Goal: Information Seeking & Learning: Learn about a topic

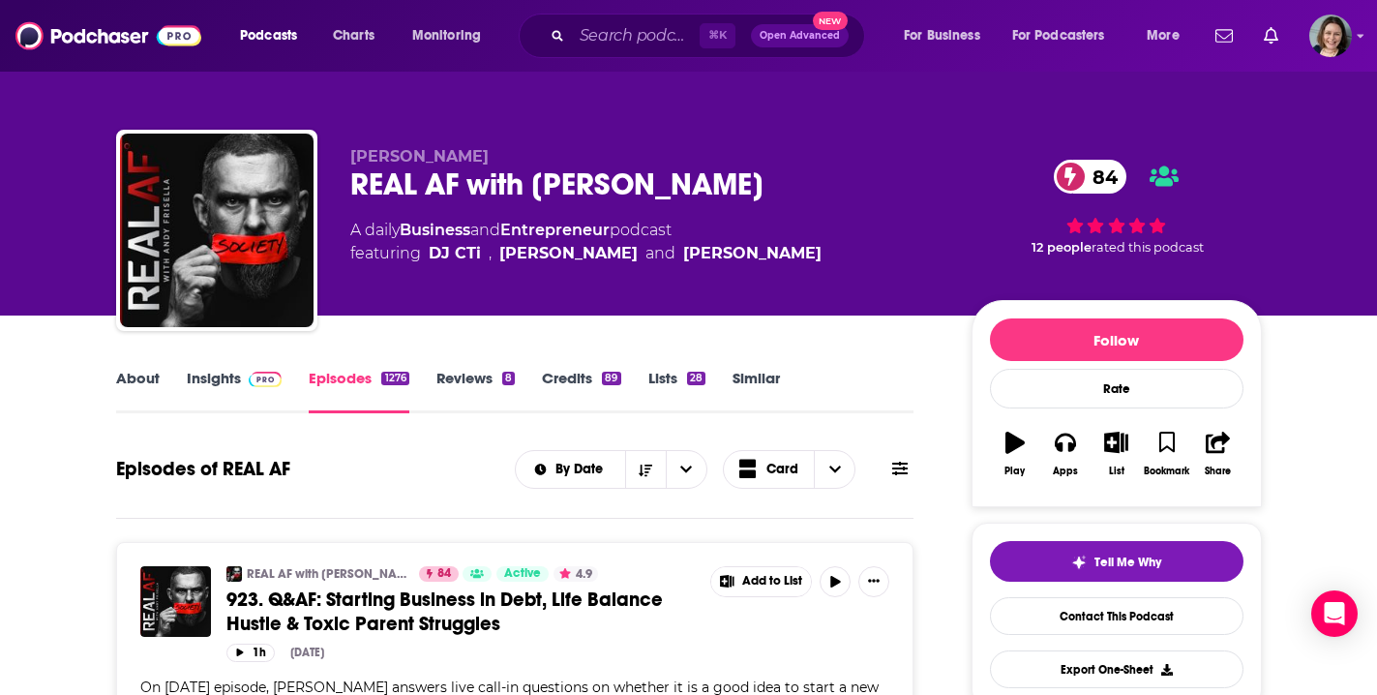
click at [211, 384] on link "Insights" at bounding box center [235, 391] width 96 height 45
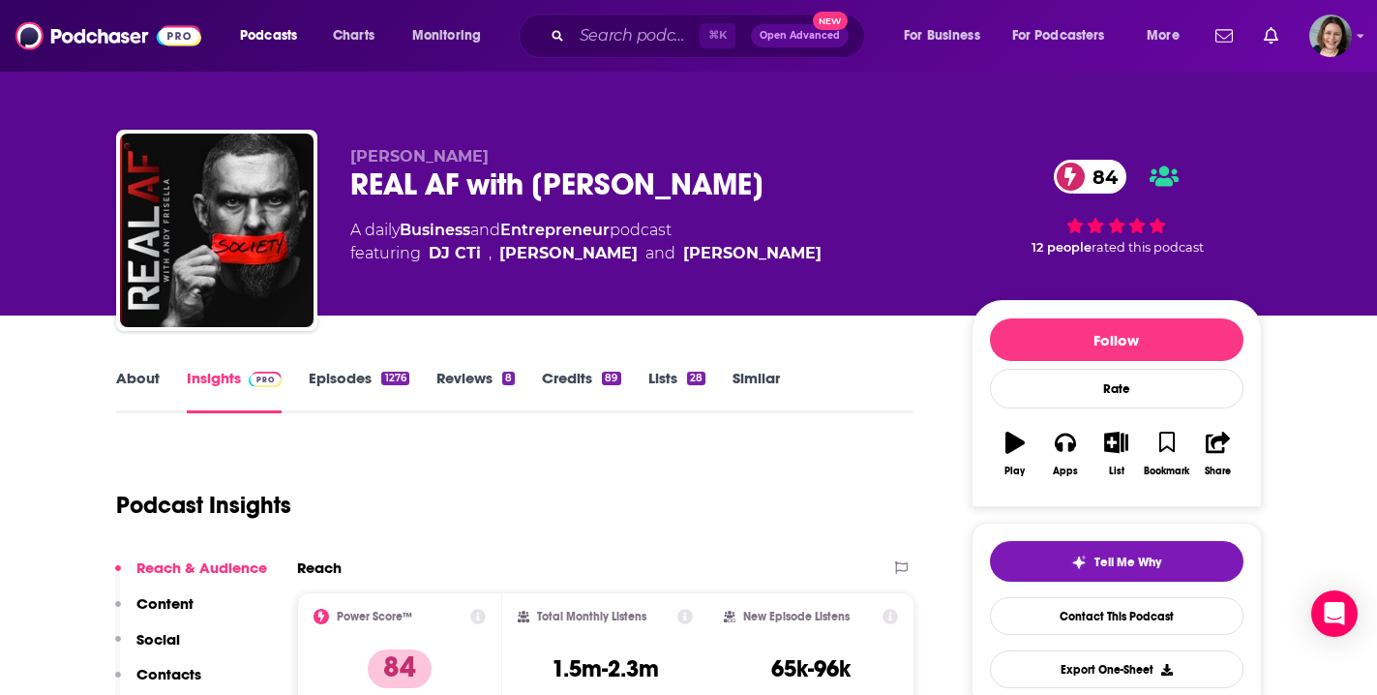
click at [344, 379] on link "Episodes 1276" at bounding box center [359, 391] width 100 height 45
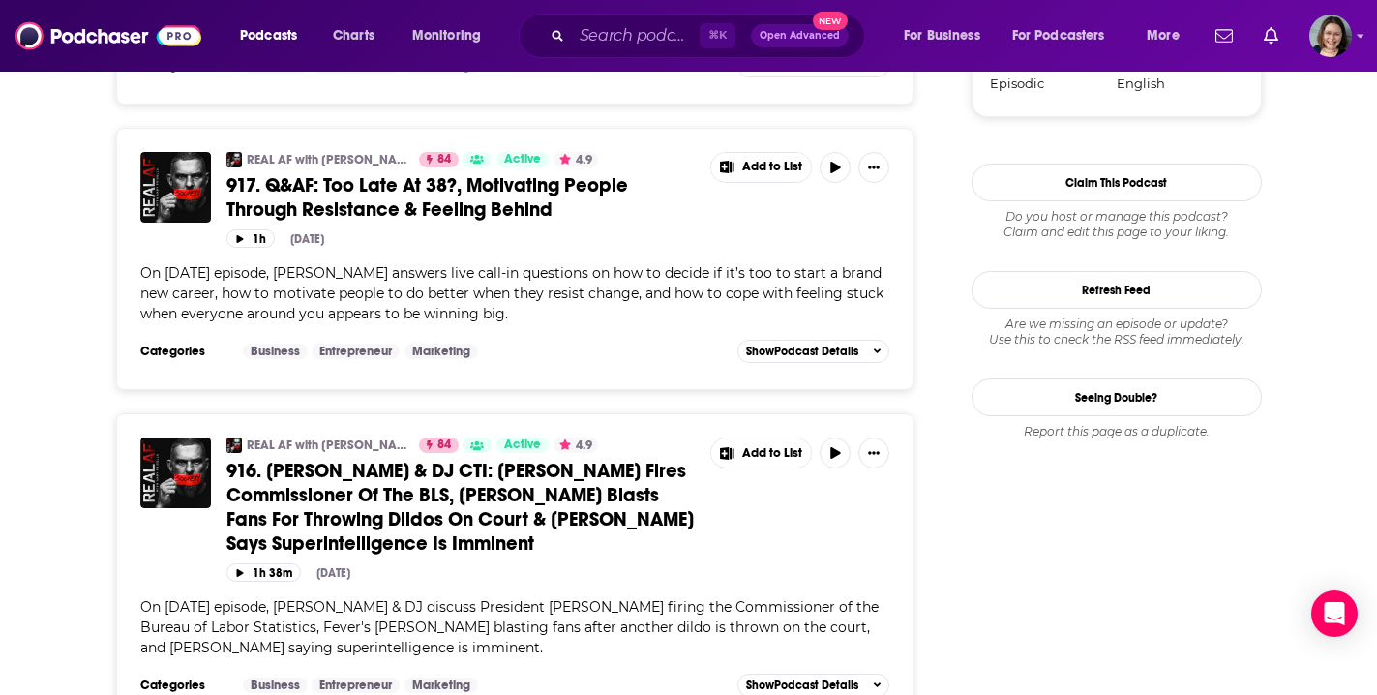
scroll to position [2418, 0]
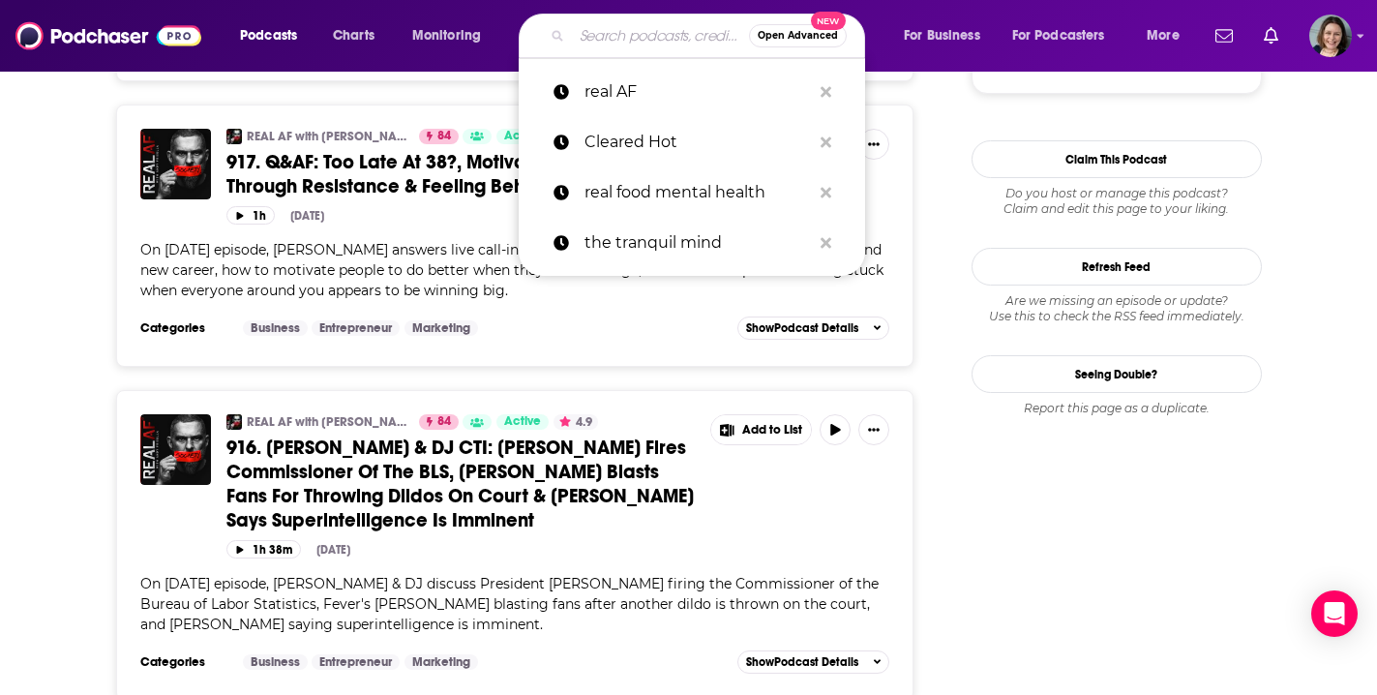
click at [600, 43] on input "Search podcasts, credits, & more..." at bounding box center [660, 35] width 177 height 31
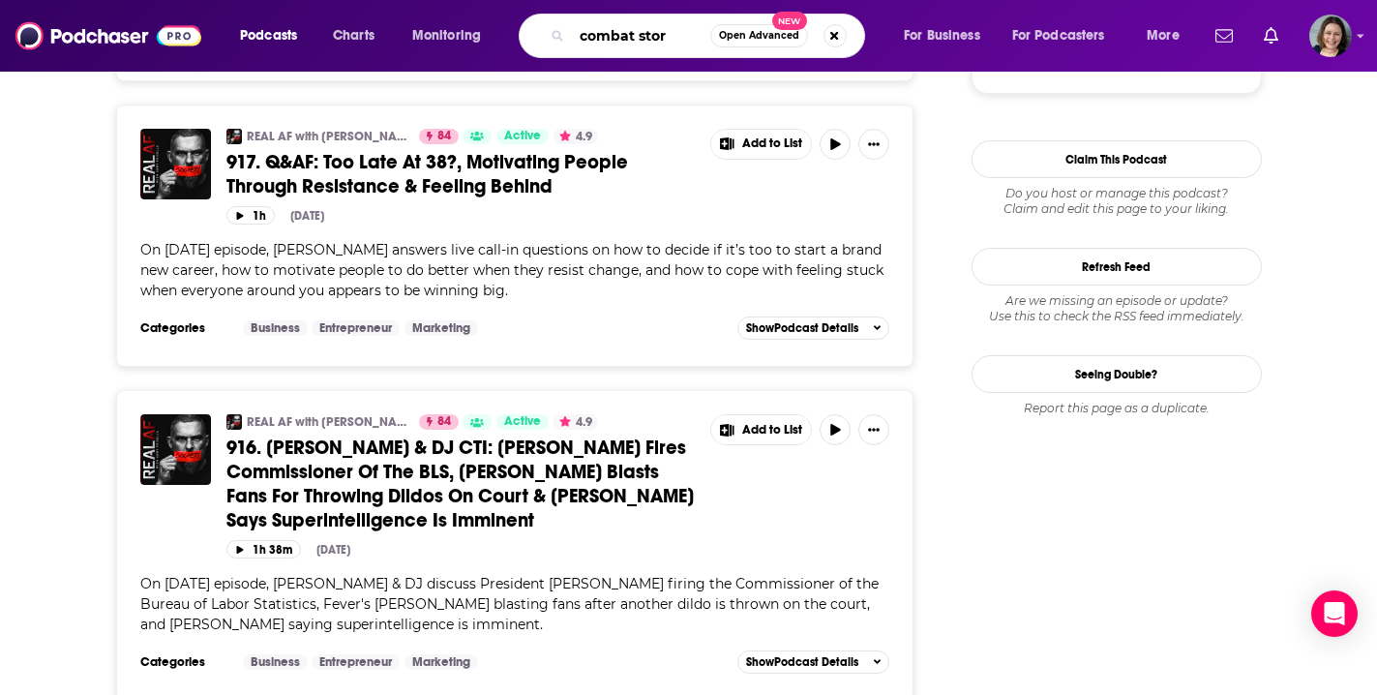
type input "combat story"
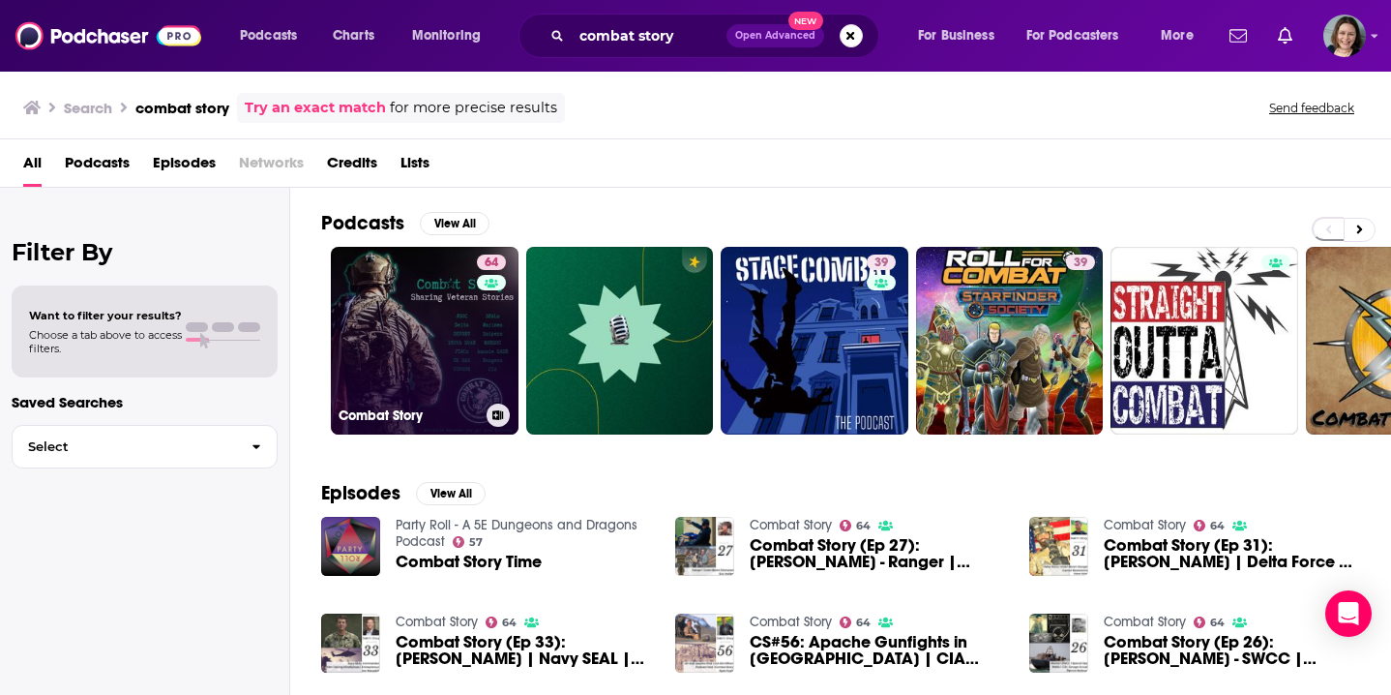
click at [419, 338] on link "64 Combat Story" at bounding box center [425, 341] width 188 height 188
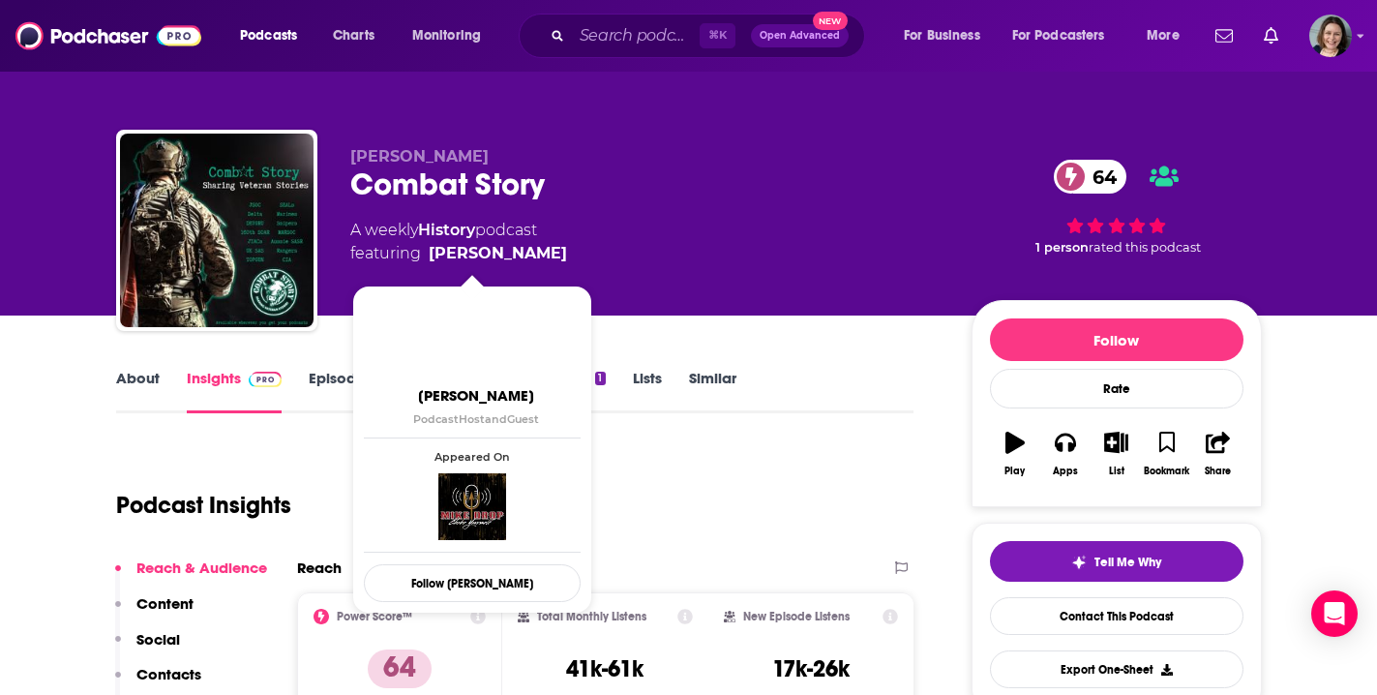
click at [151, 374] on link "About" at bounding box center [138, 391] width 44 height 45
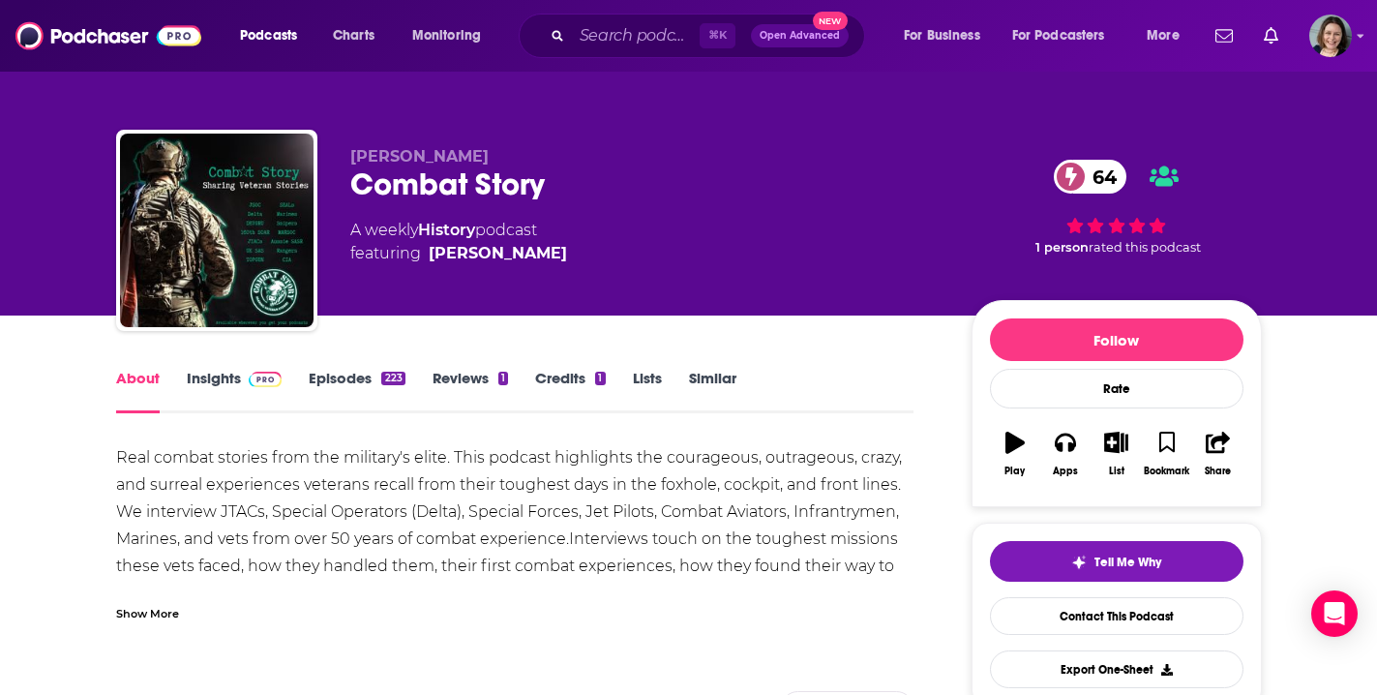
click at [168, 608] on div "Show More" at bounding box center [147, 612] width 63 height 18
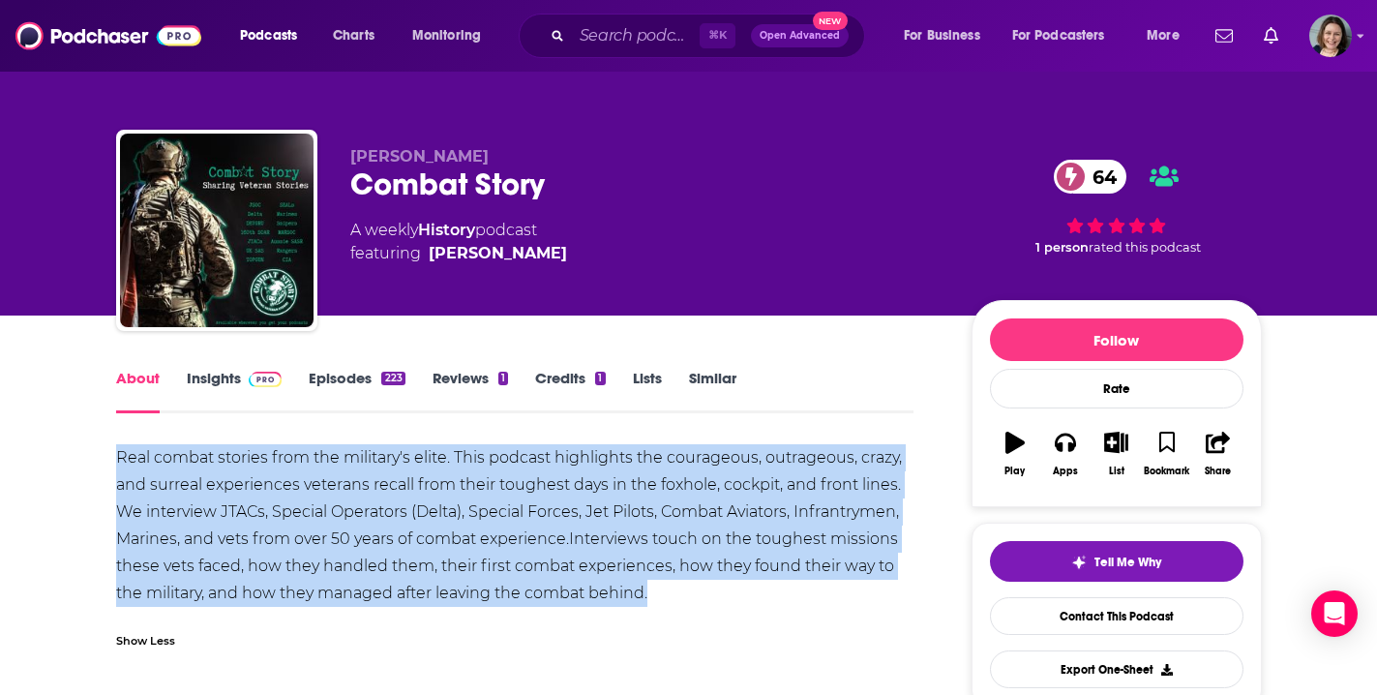
drag, startPoint x: 115, startPoint y: 453, endPoint x: 676, endPoint y: 591, distance: 578.0
click at [676, 591] on div "Real combat stories from the military's elite. This podcast highlights the cour…" at bounding box center [515, 525] width 798 height 163
copy div "Real combat stories from the military's elite. This podcast highlights the cour…"
click at [224, 381] on link "Insights" at bounding box center [235, 391] width 96 height 45
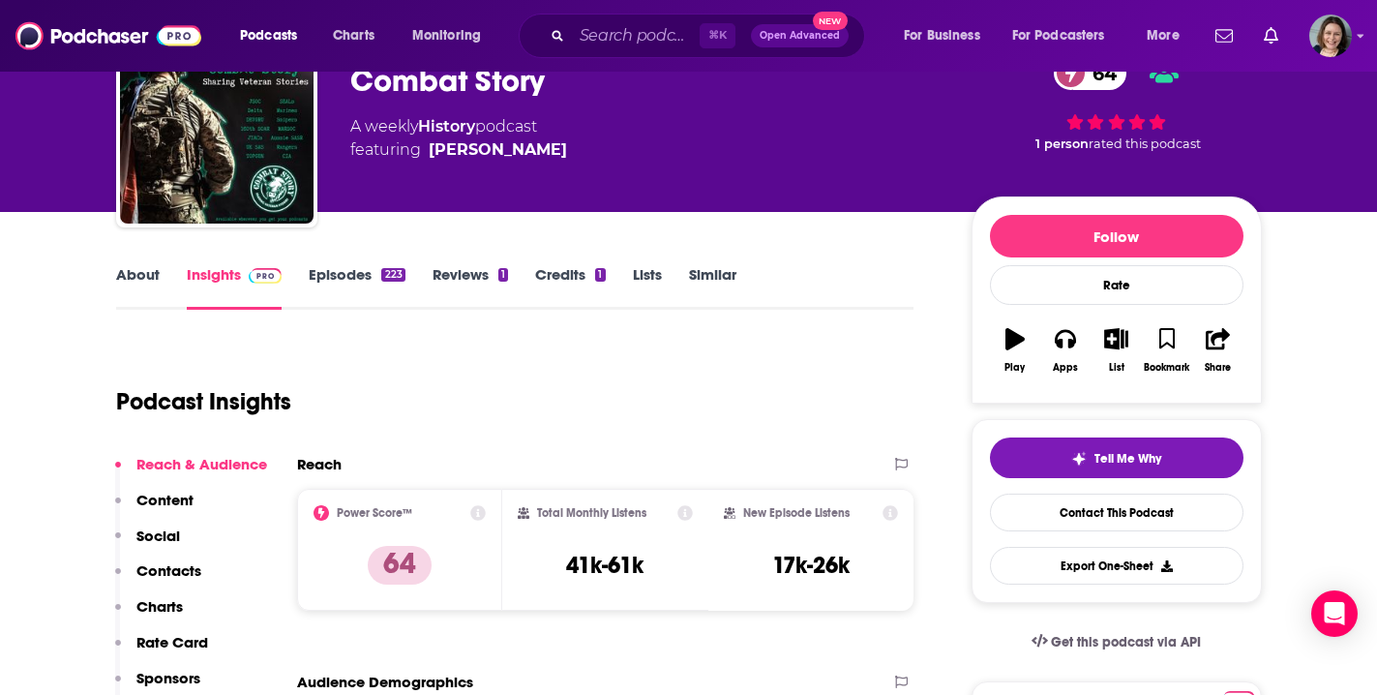
scroll to position [232, 0]
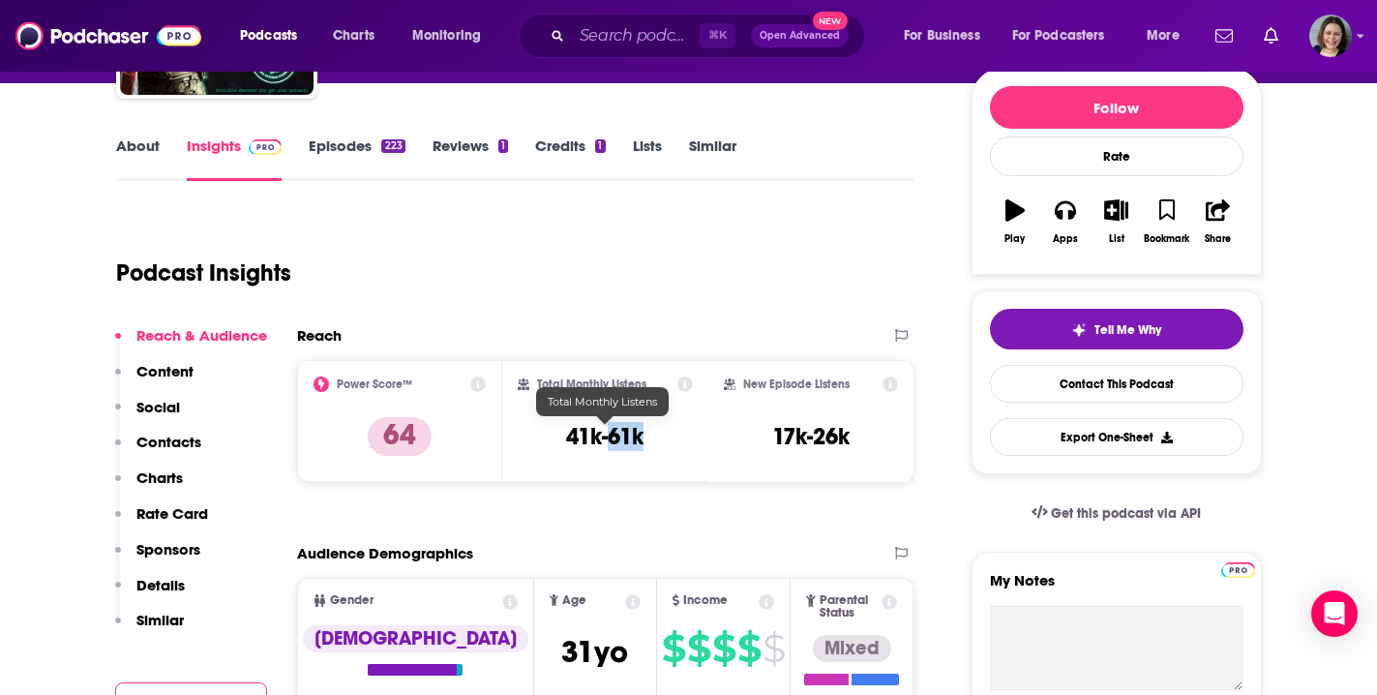
drag, startPoint x: 644, startPoint y: 436, endPoint x: 612, endPoint y: 436, distance: 32.9
click at [612, 436] on h3 "41k-61k" at bounding box center [604, 436] width 77 height 29
copy h3 "61k"
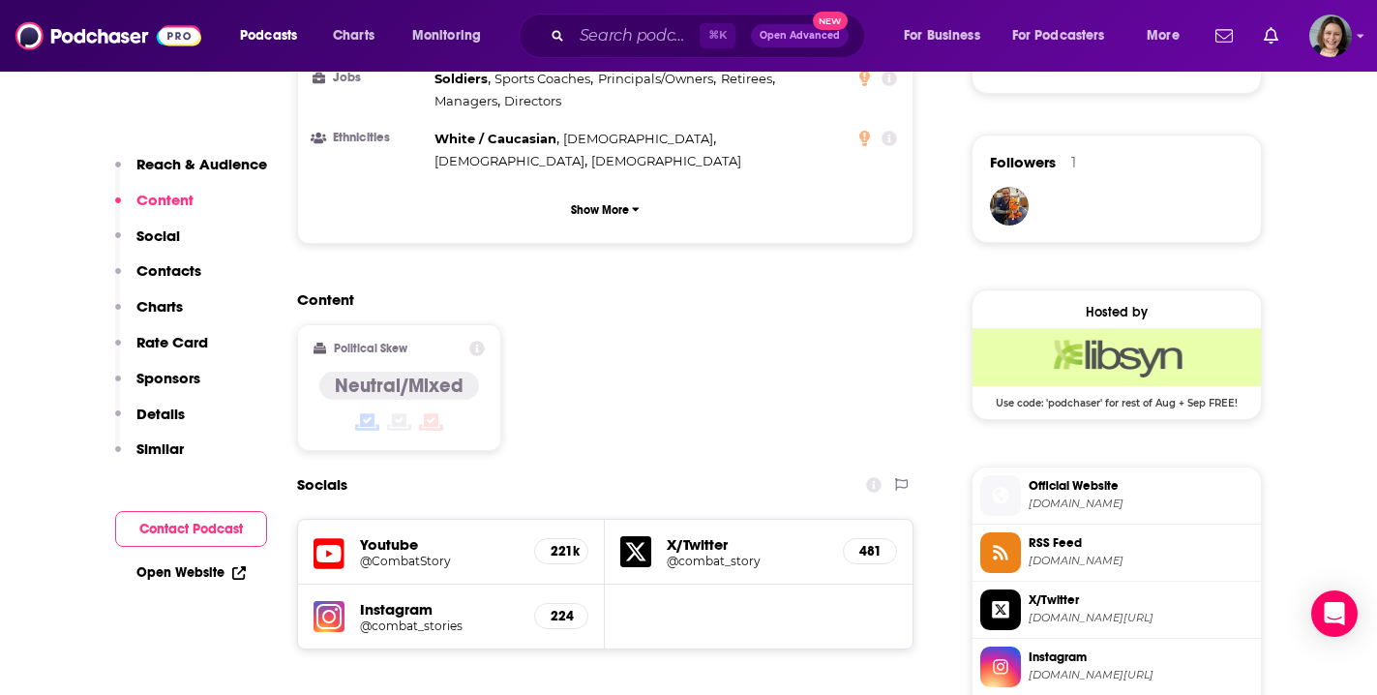
scroll to position [1404, 0]
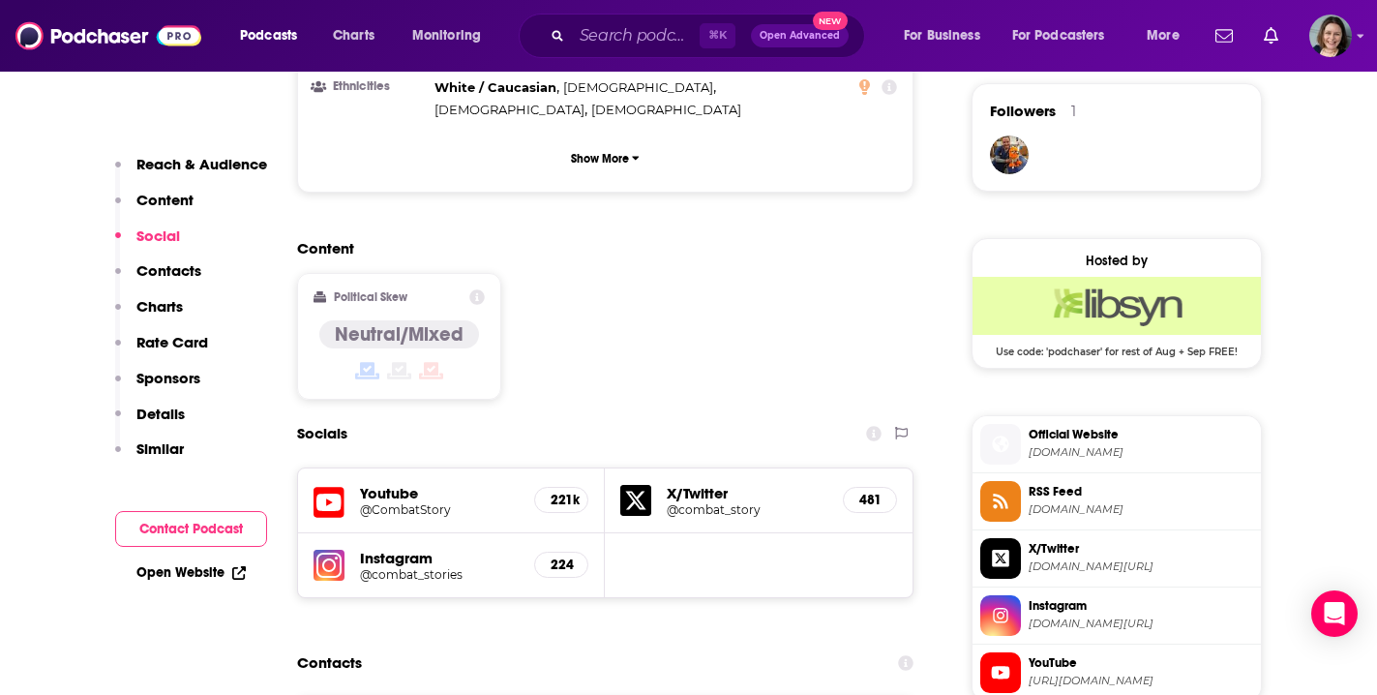
click at [442, 567] on h5 "@combat_stories" at bounding box center [440, 574] width 160 height 15
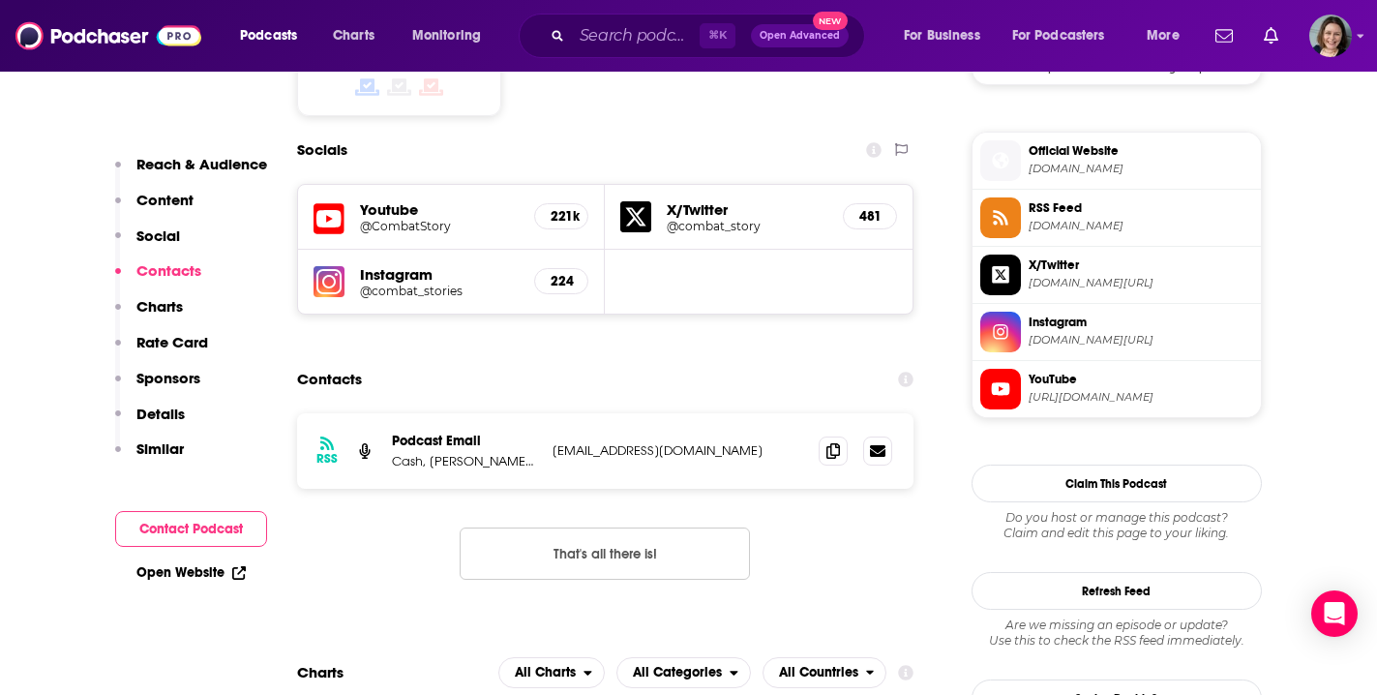
scroll to position [1662, 0]
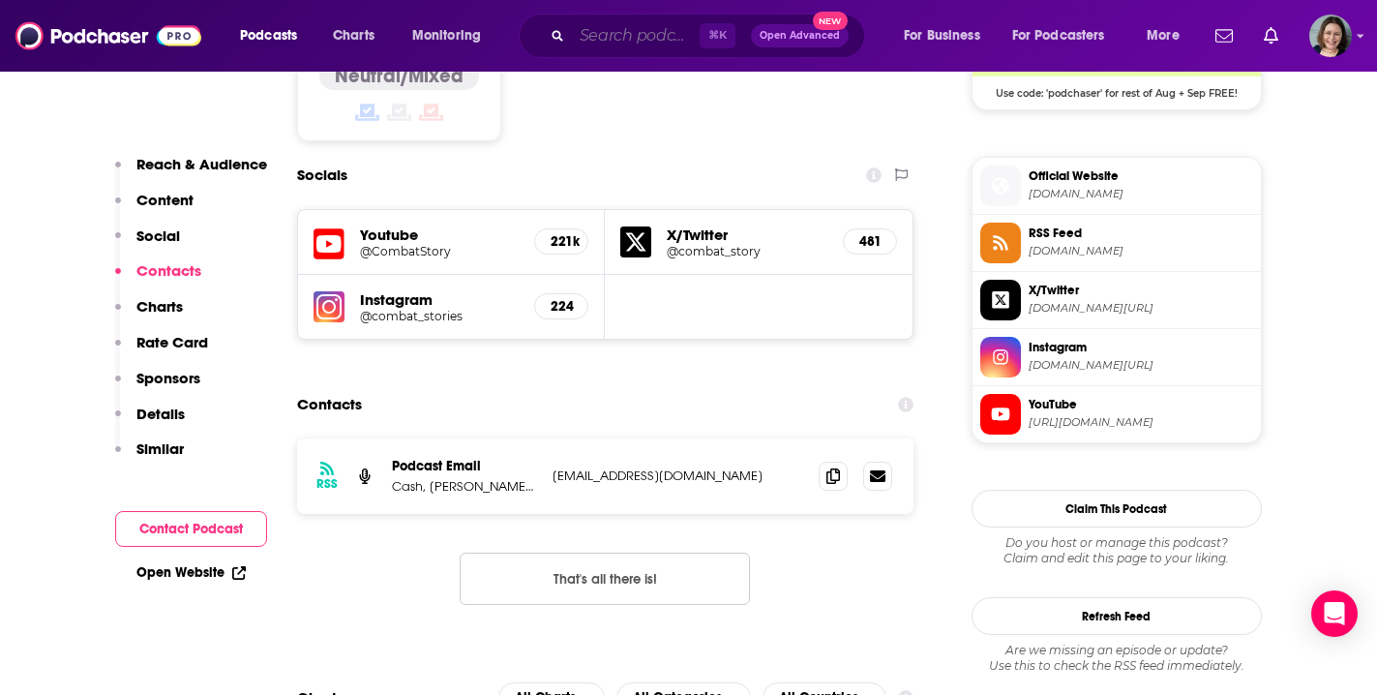
click at [600, 37] on input "Search podcasts, credits, & more..." at bounding box center [636, 35] width 128 height 31
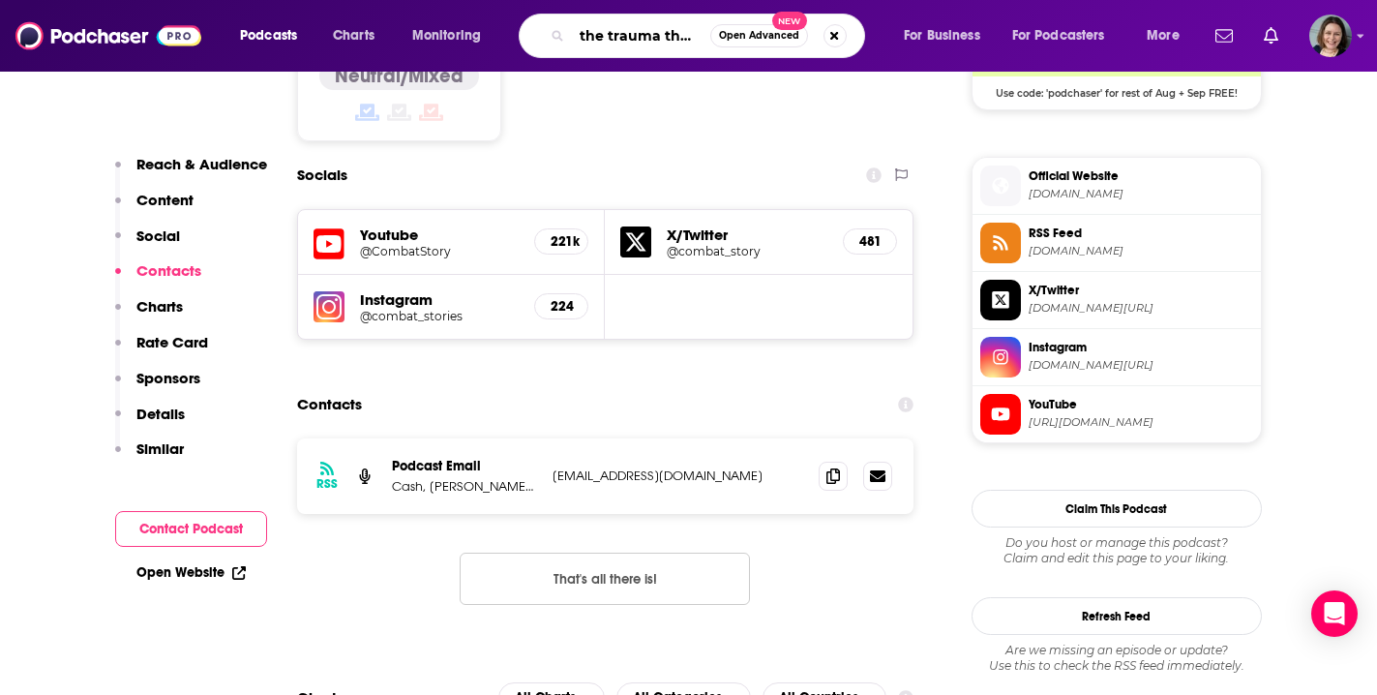
type input "the trauma therapist"
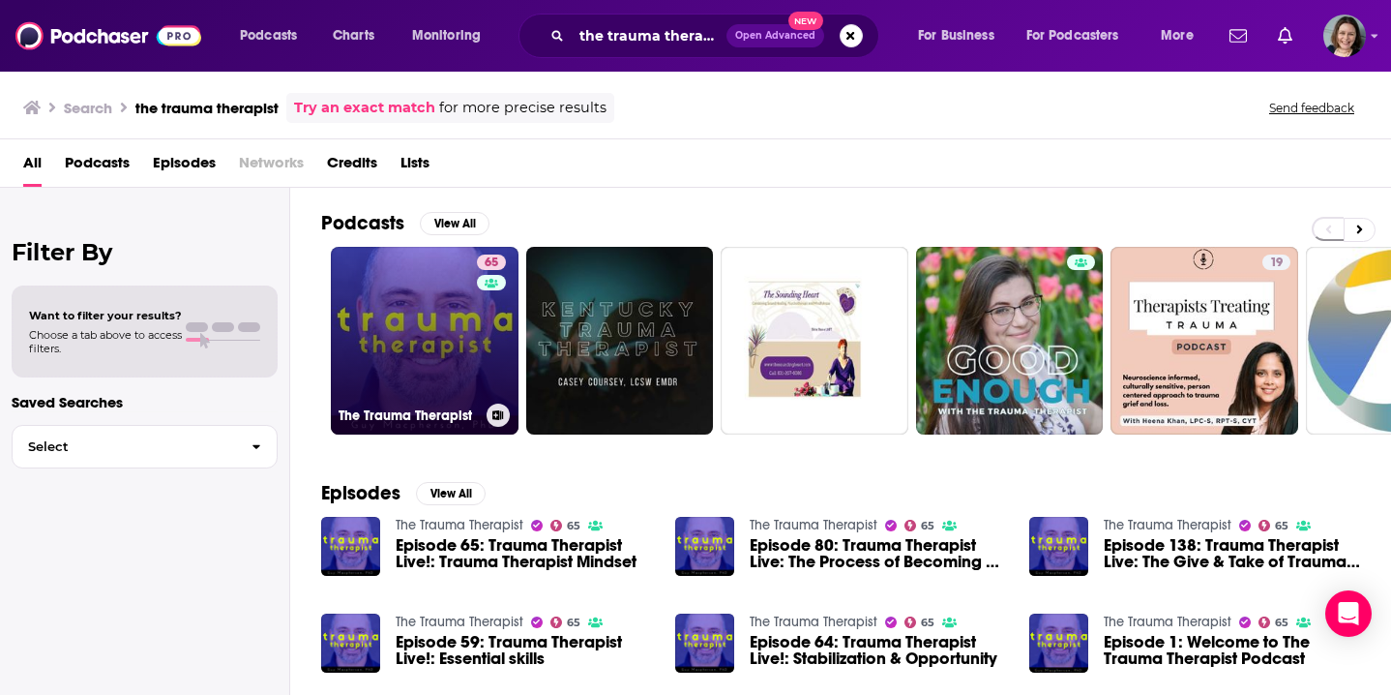
click at [432, 356] on link "65 The Trauma Therapist" at bounding box center [425, 341] width 188 height 188
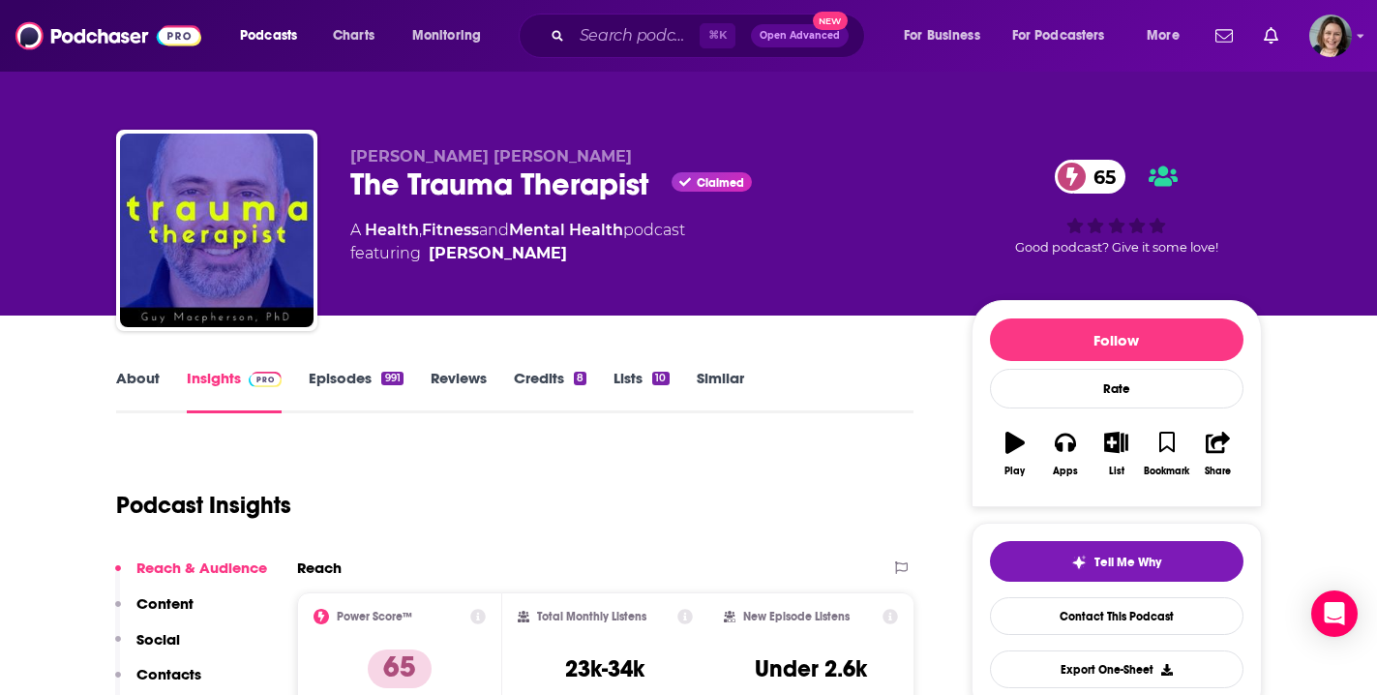
click at [345, 379] on link "Episodes 991" at bounding box center [356, 391] width 94 height 45
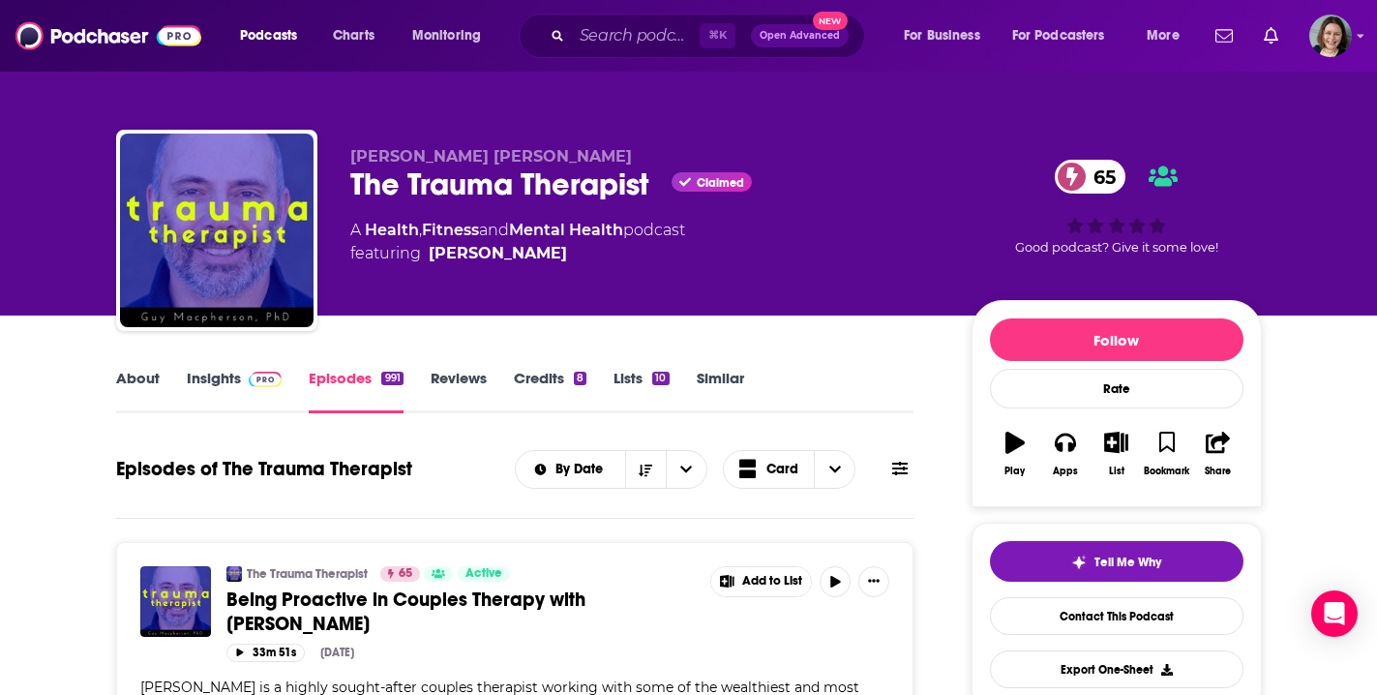
click at [137, 378] on link "About" at bounding box center [138, 391] width 44 height 45
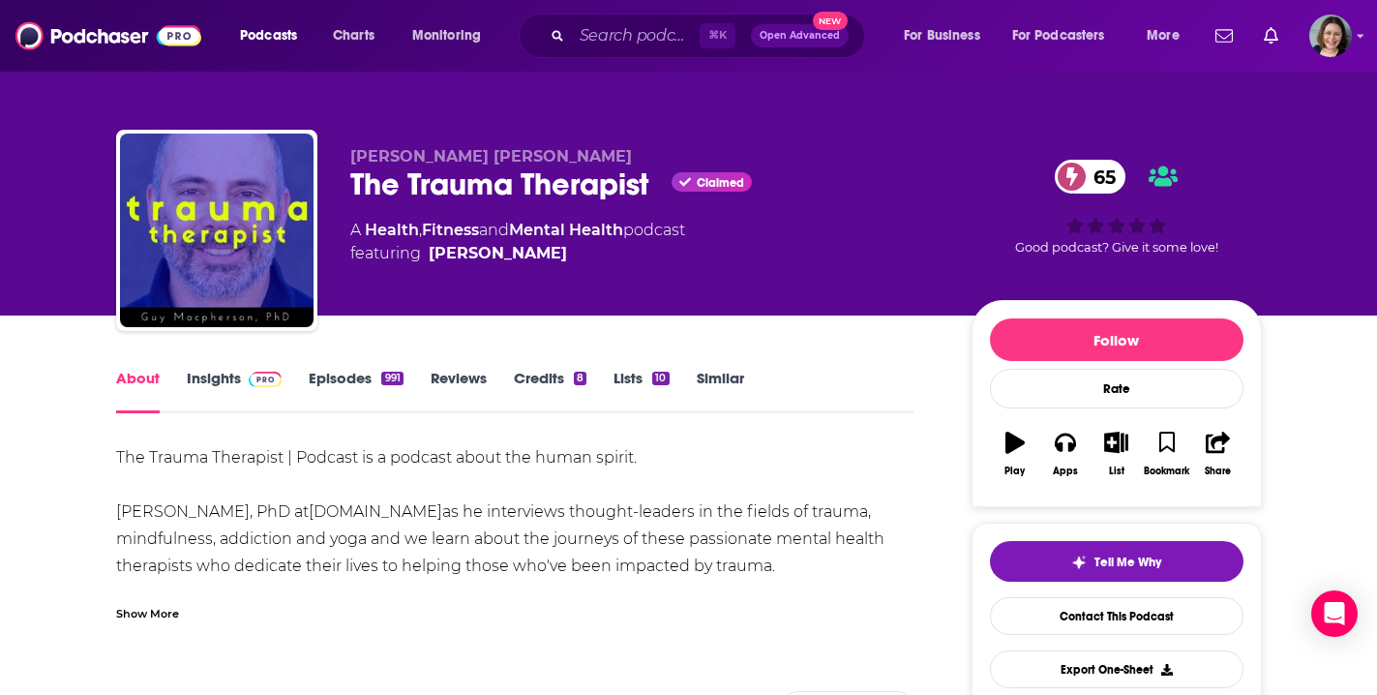
click at [159, 621] on div "Show More" at bounding box center [147, 612] width 63 height 18
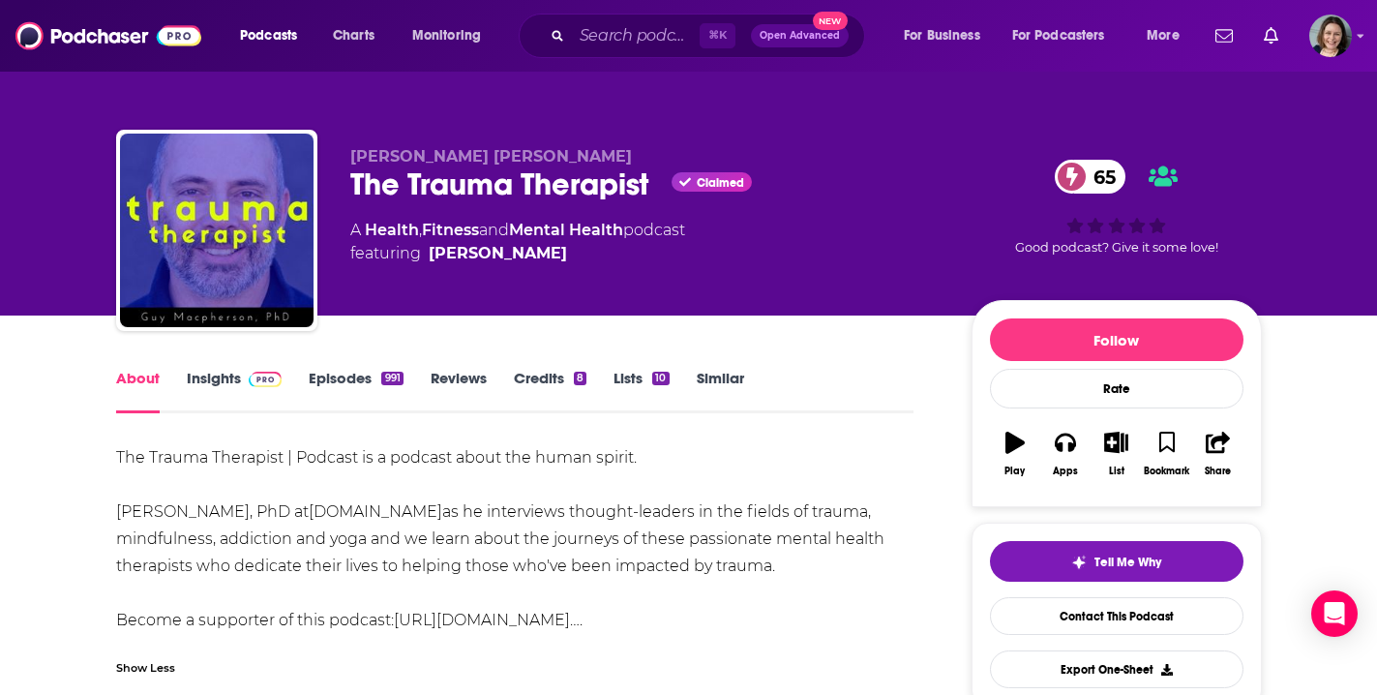
drag, startPoint x: 119, startPoint y: 461, endPoint x: 904, endPoint y: 562, distance: 791.3
click at [904, 562] on div "The Trauma Therapist | Podcast is a podcast about the human spirit. Join Guy Ma…" at bounding box center [515, 539] width 798 height 190
copy div "The Trauma Therapist | Podcast is a podcast about the human spirit. Join Guy Ma…"
click at [211, 382] on link "Insights" at bounding box center [235, 391] width 96 height 45
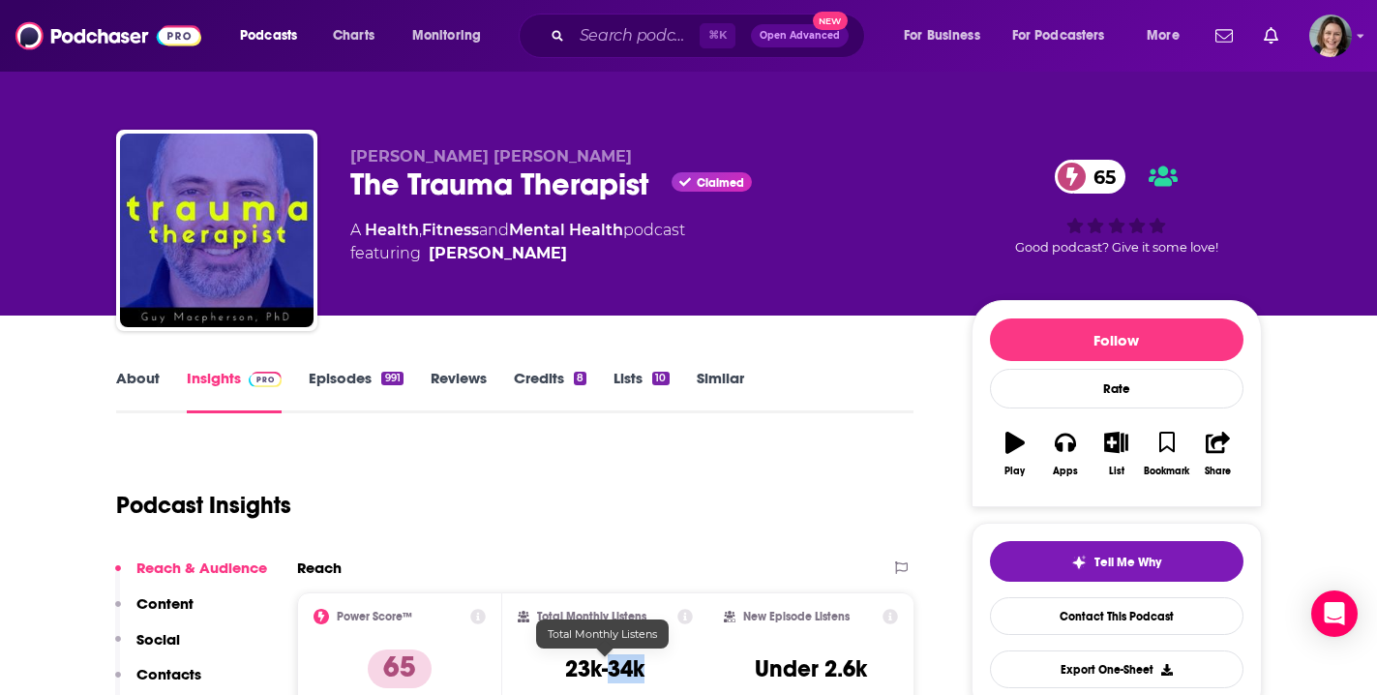
drag, startPoint x: 643, startPoint y: 670, endPoint x: 608, endPoint y: 671, distance: 34.8
click at [608, 671] on h3 "23k-34k" at bounding box center [604, 668] width 79 height 29
copy h3 "34k"
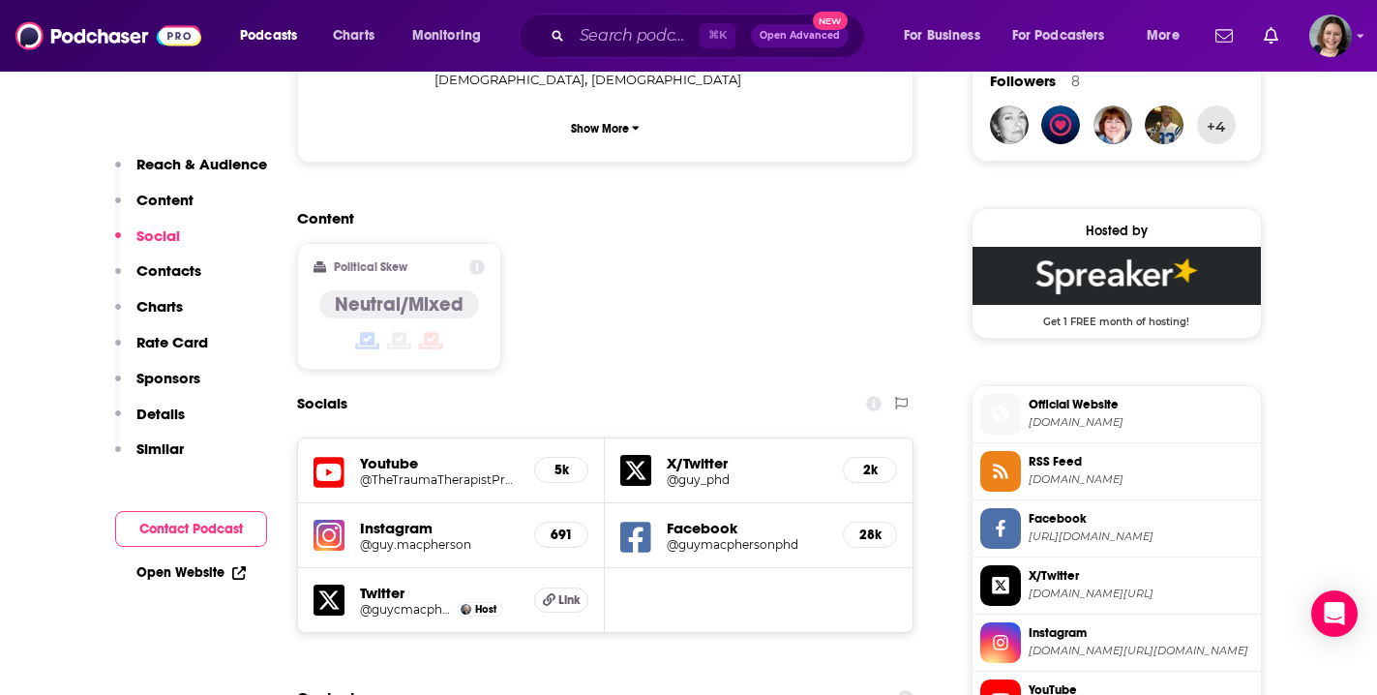
scroll to position [1464, 0]
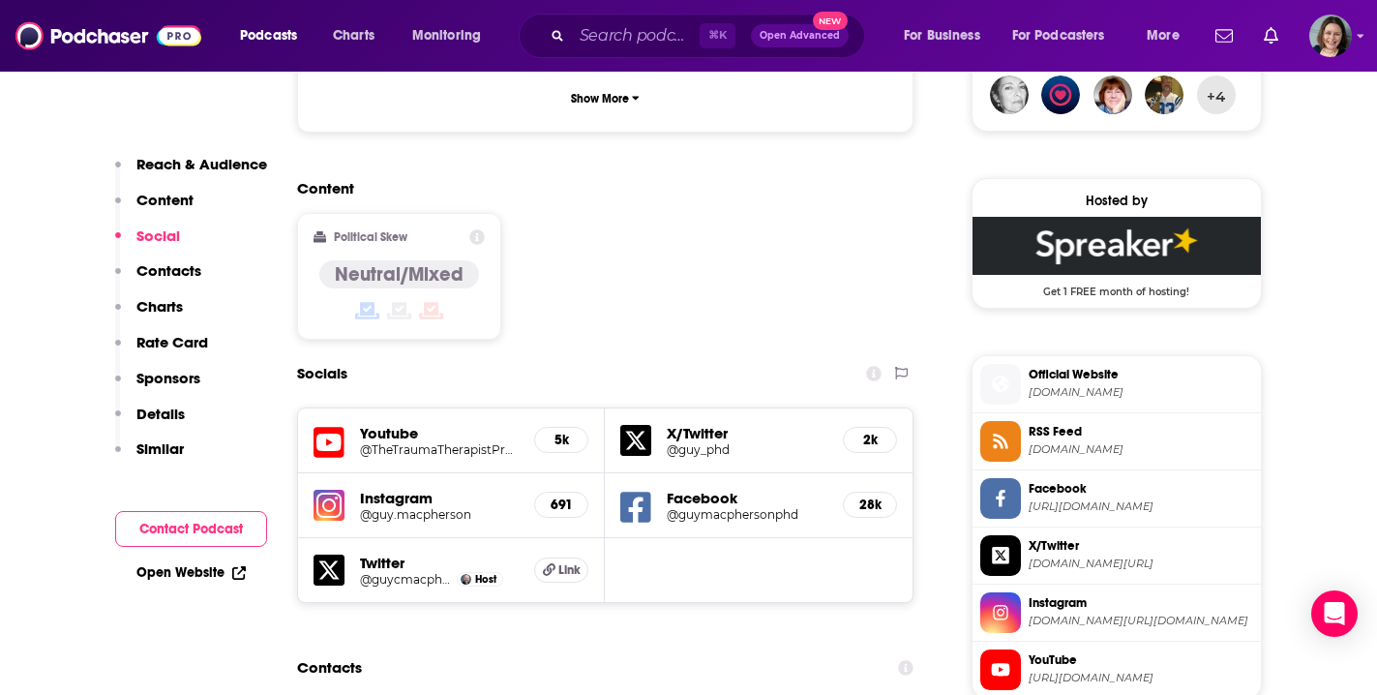
click at [405, 507] on h5 "@guy.macpherson" at bounding box center [440, 514] width 160 height 15
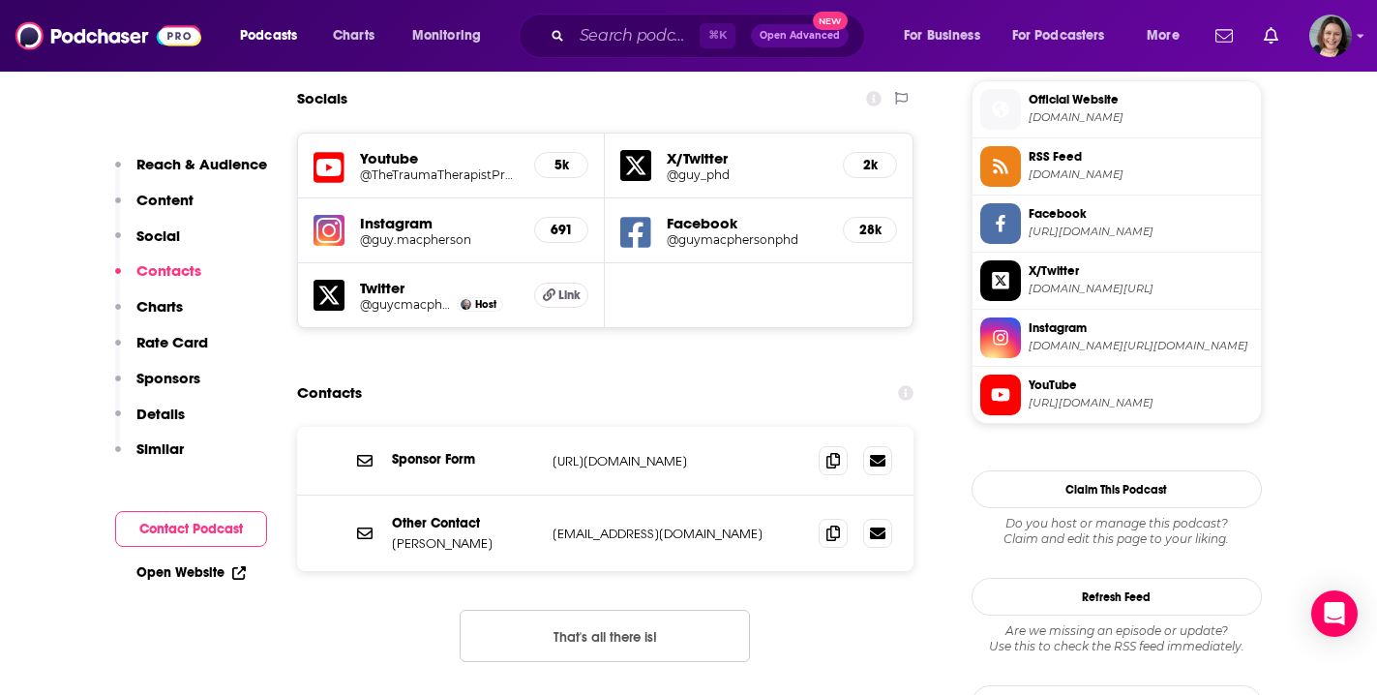
scroll to position [1784, 0]
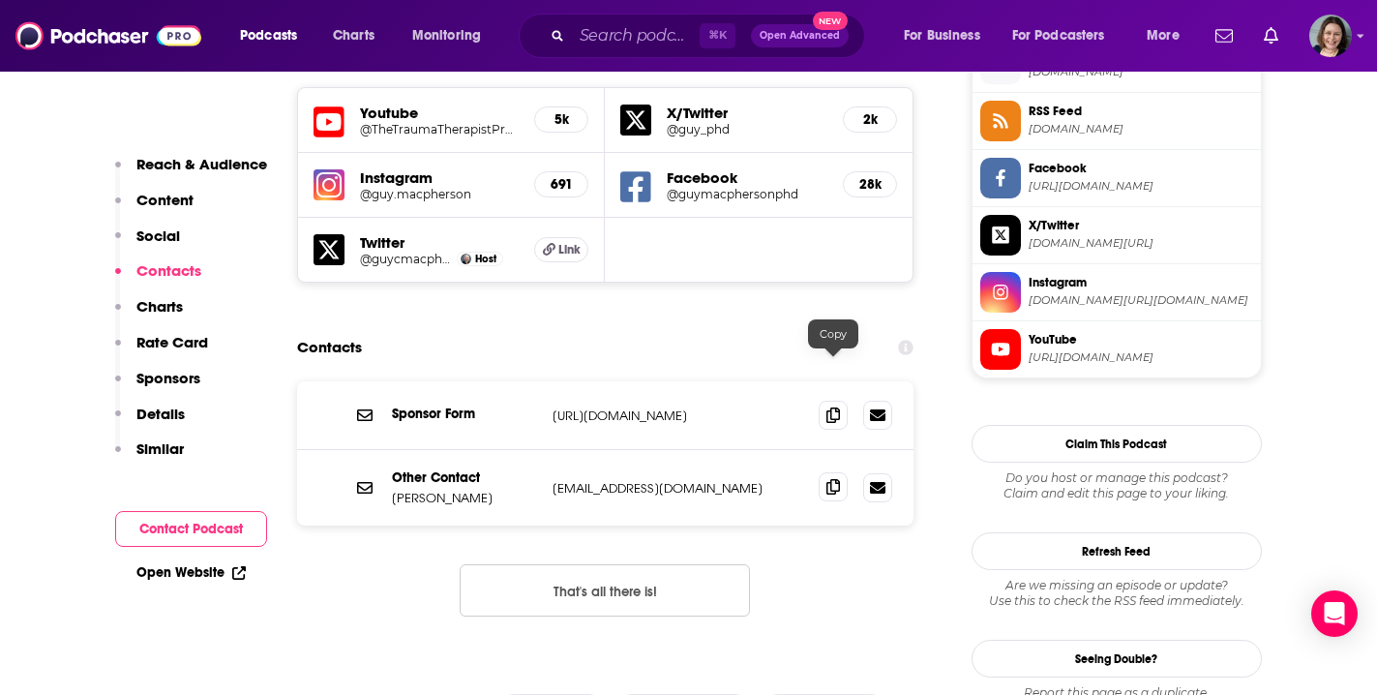
click at [832, 479] on icon at bounding box center [833, 486] width 14 height 15
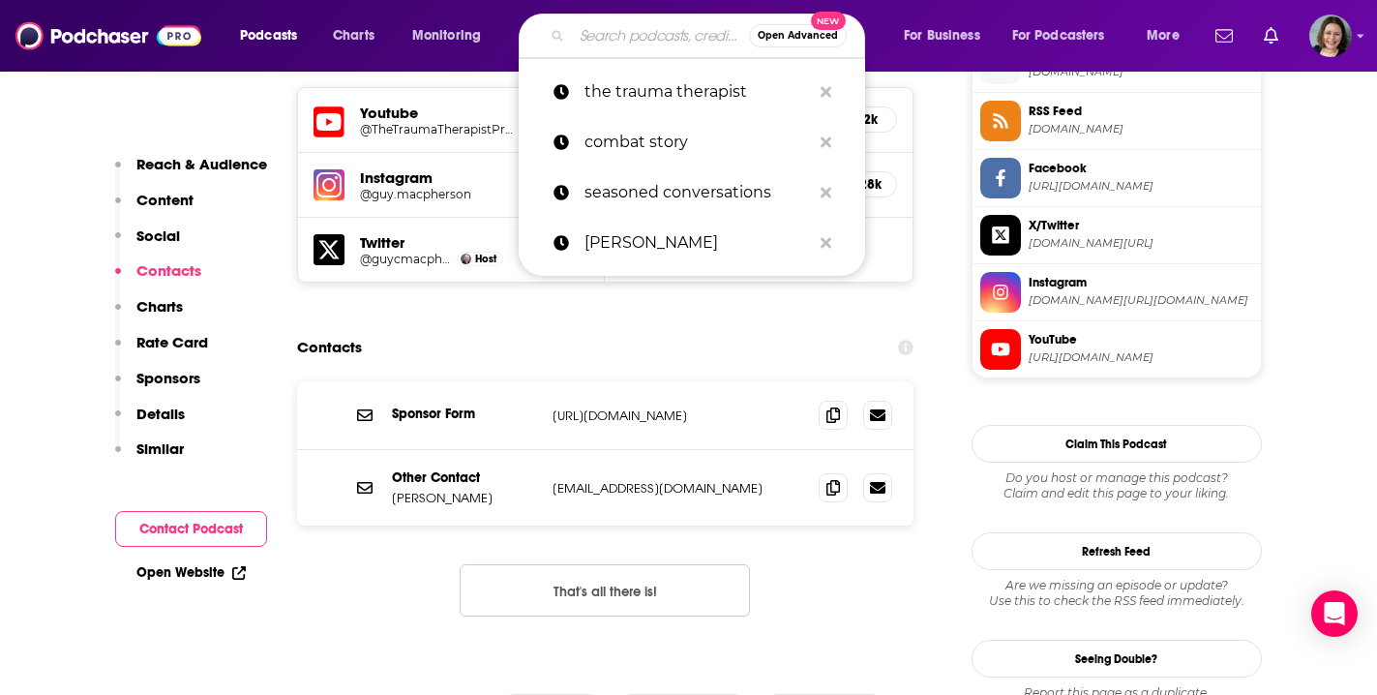
click at [652, 41] on input "Search podcasts, credits, & more..." at bounding box center [660, 35] width 177 height 31
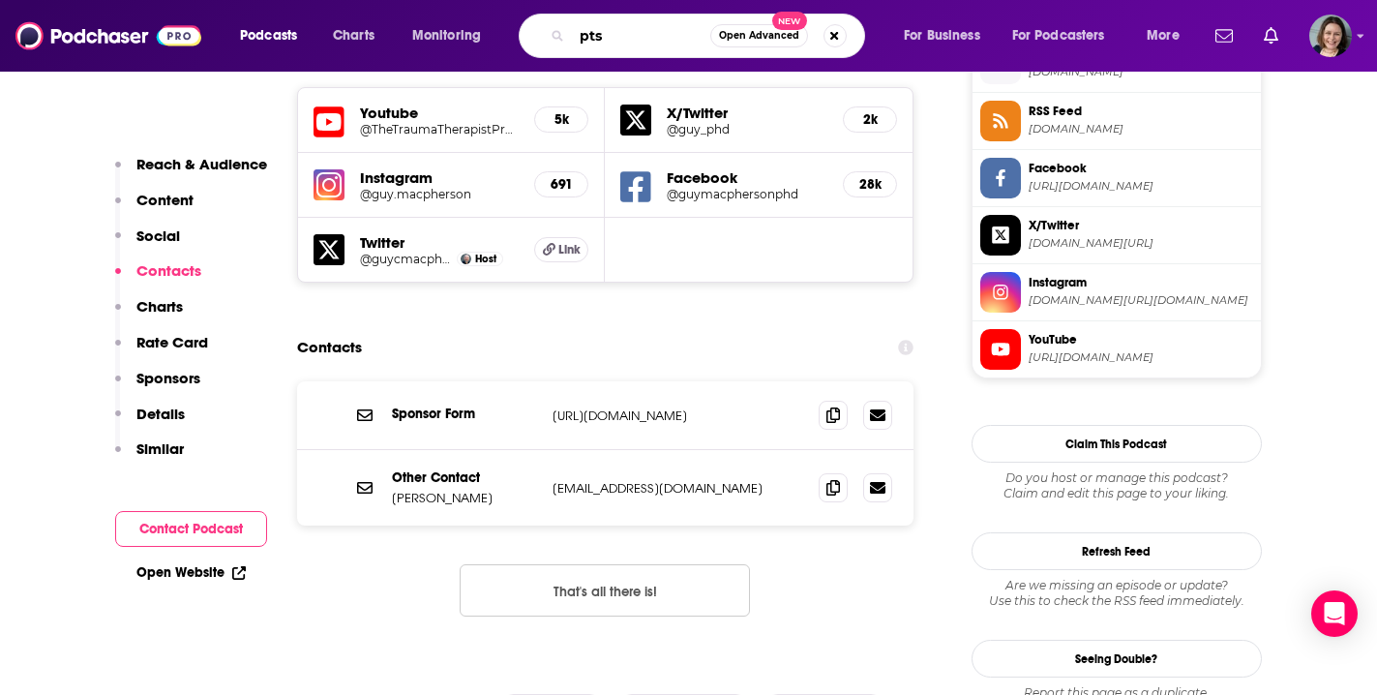
type input "ptsd"
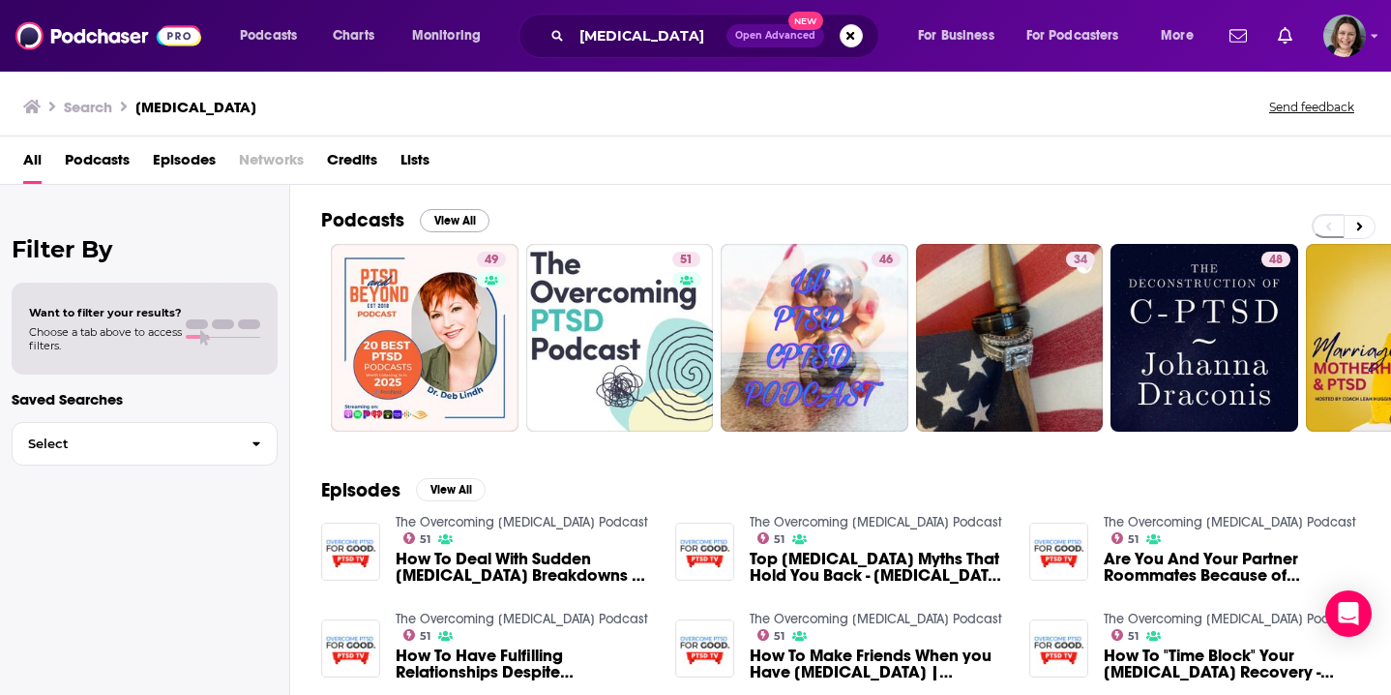
click at [466, 222] on button "View All" at bounding box center [455, 220] width 70 height 23
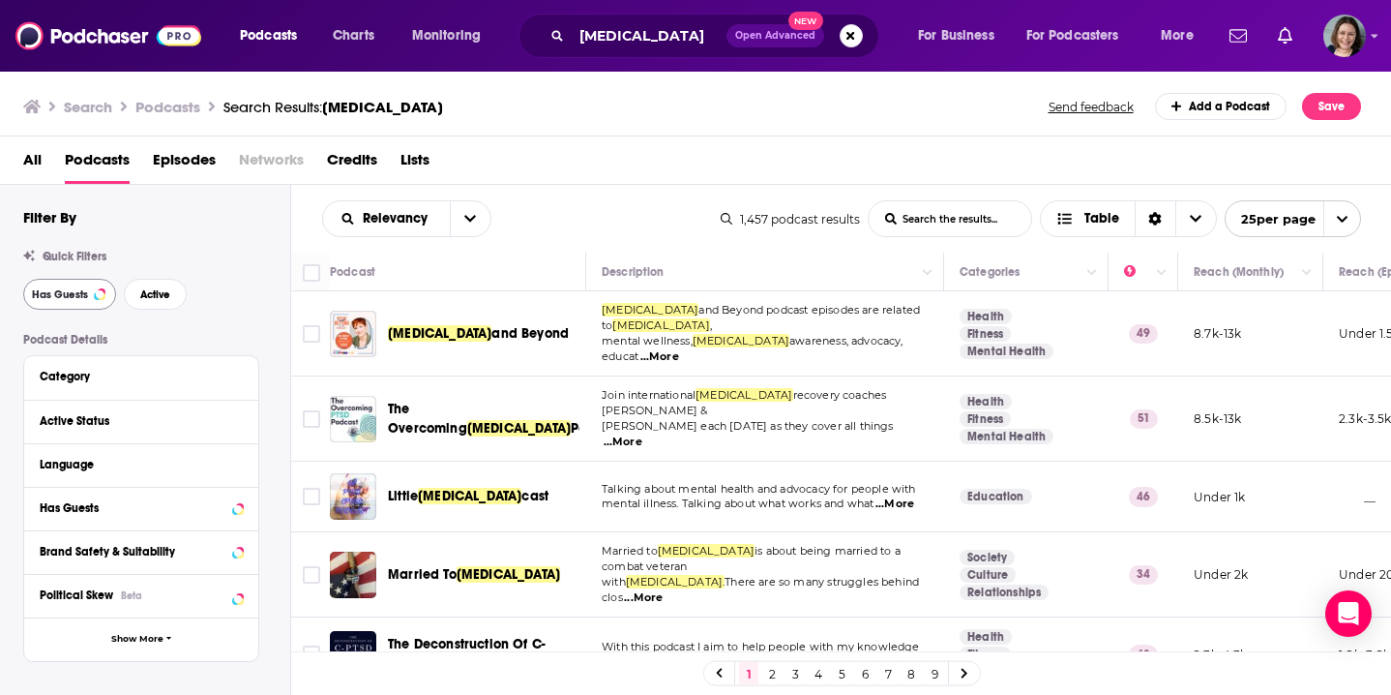
click at [68, 296] on span "Has Guests" at bounding box center [60, 294] width 56 height 11
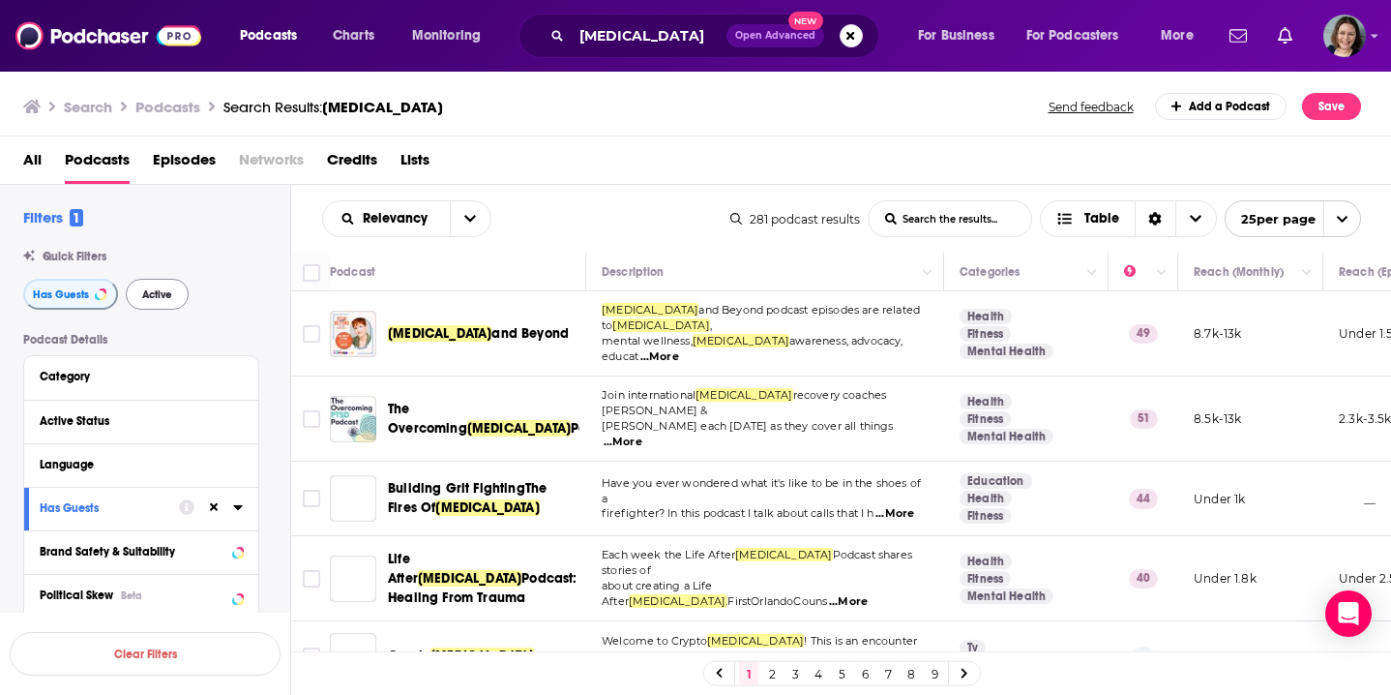
click at [156, 297] on span "Active" at bounding box center [157, 294] width 30 height 11
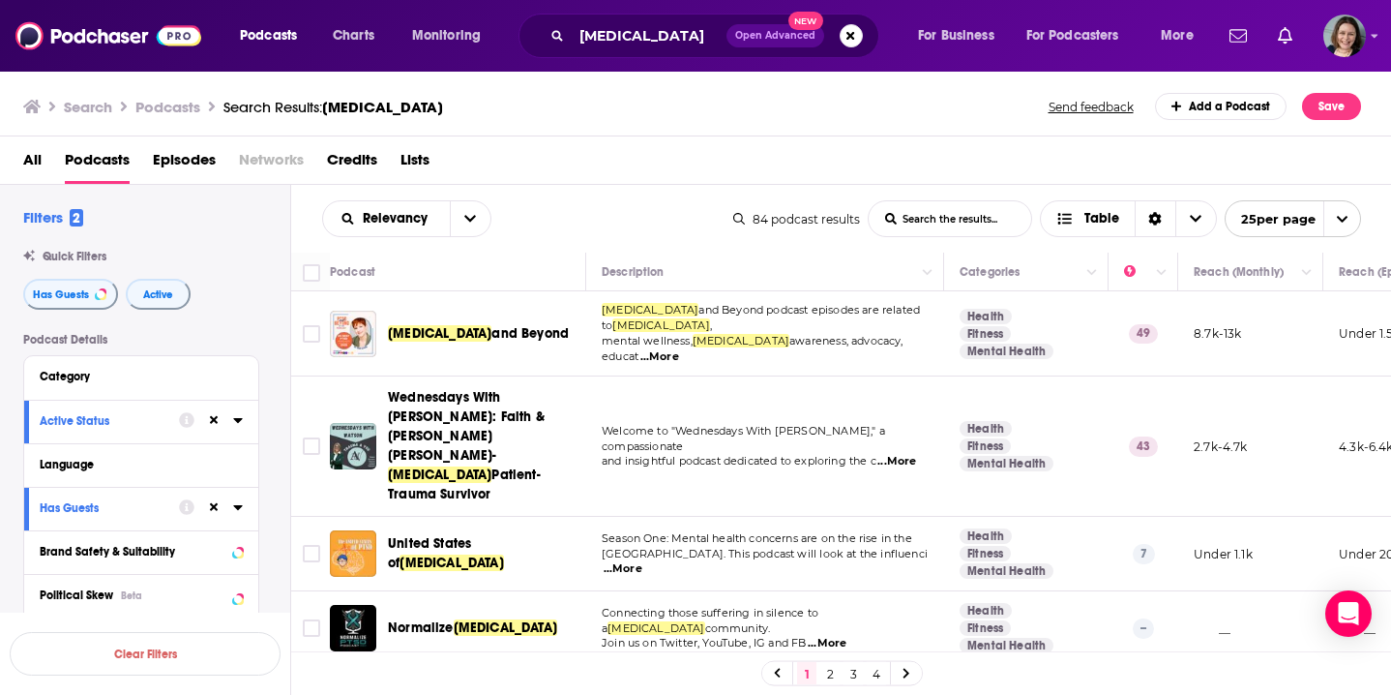
click at [679, 349] on span "...More" at bounding box center [660, 356] width 39 height 15
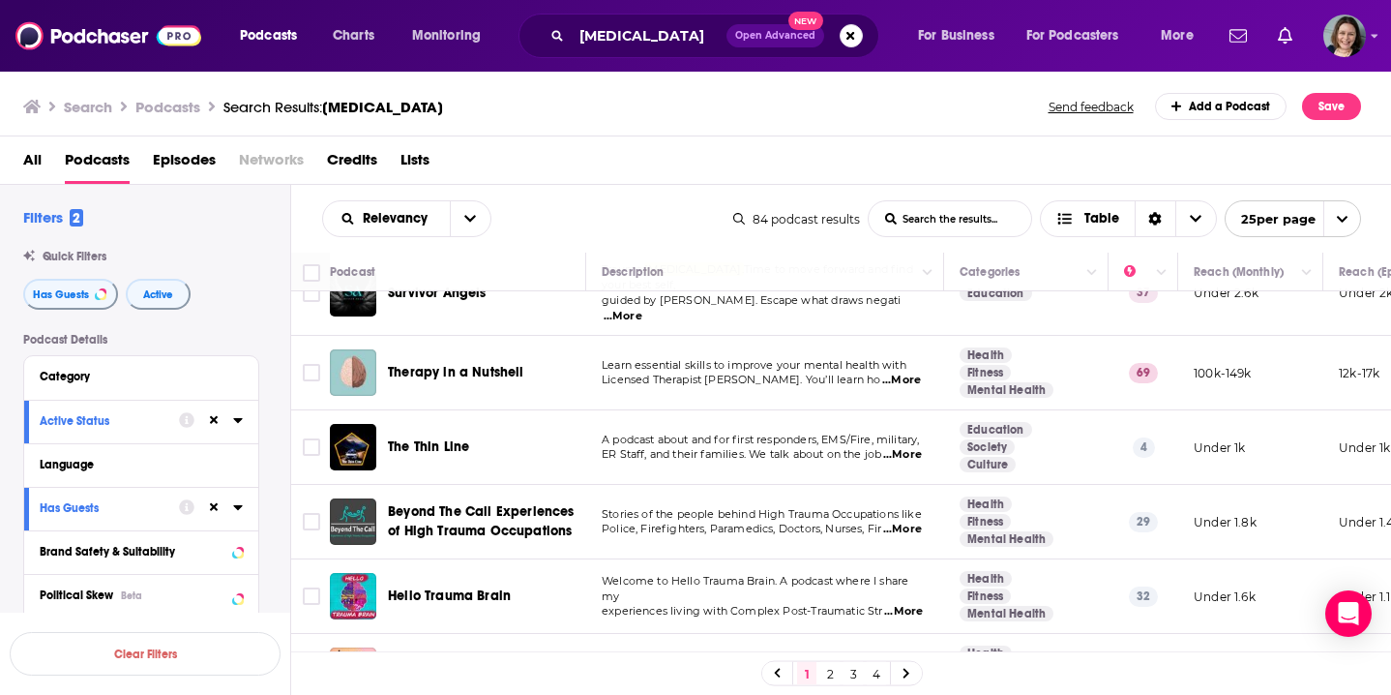
scroll to position [581, 0]
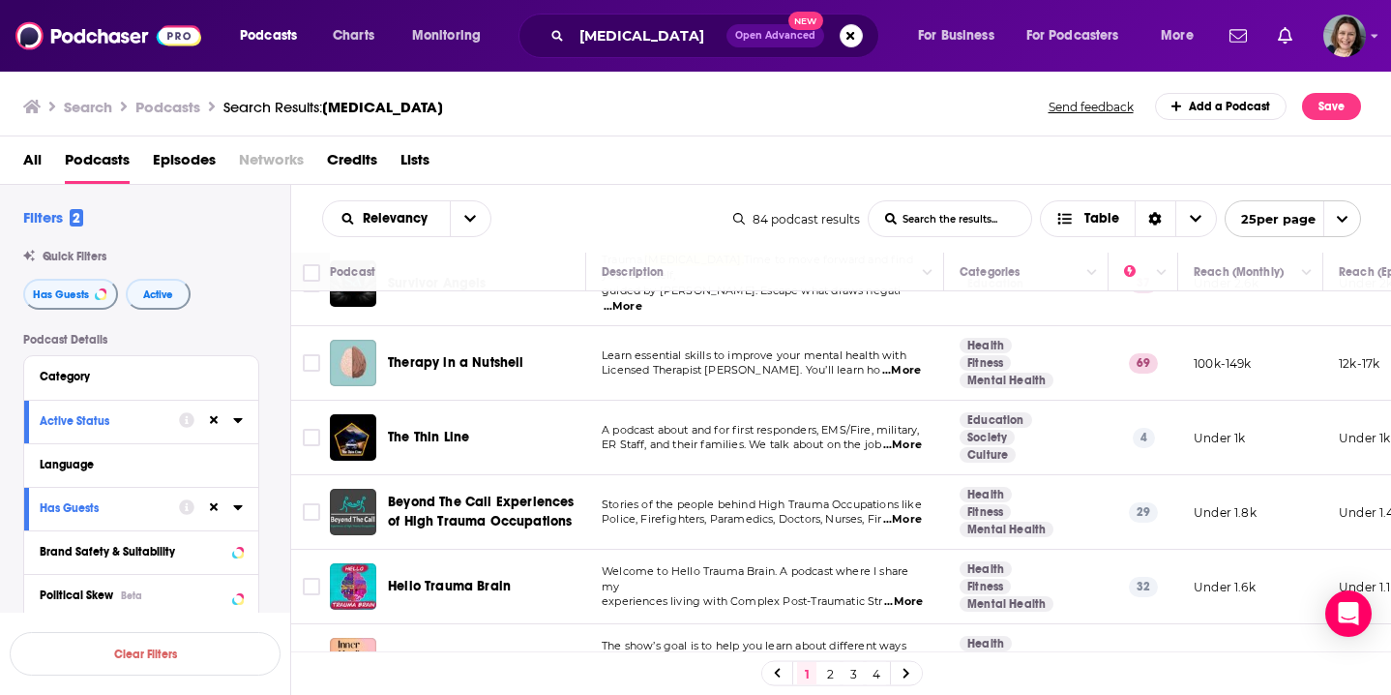
click at [912, 594] on span "...More" at bounding box center [903, 601] width 39 height 15
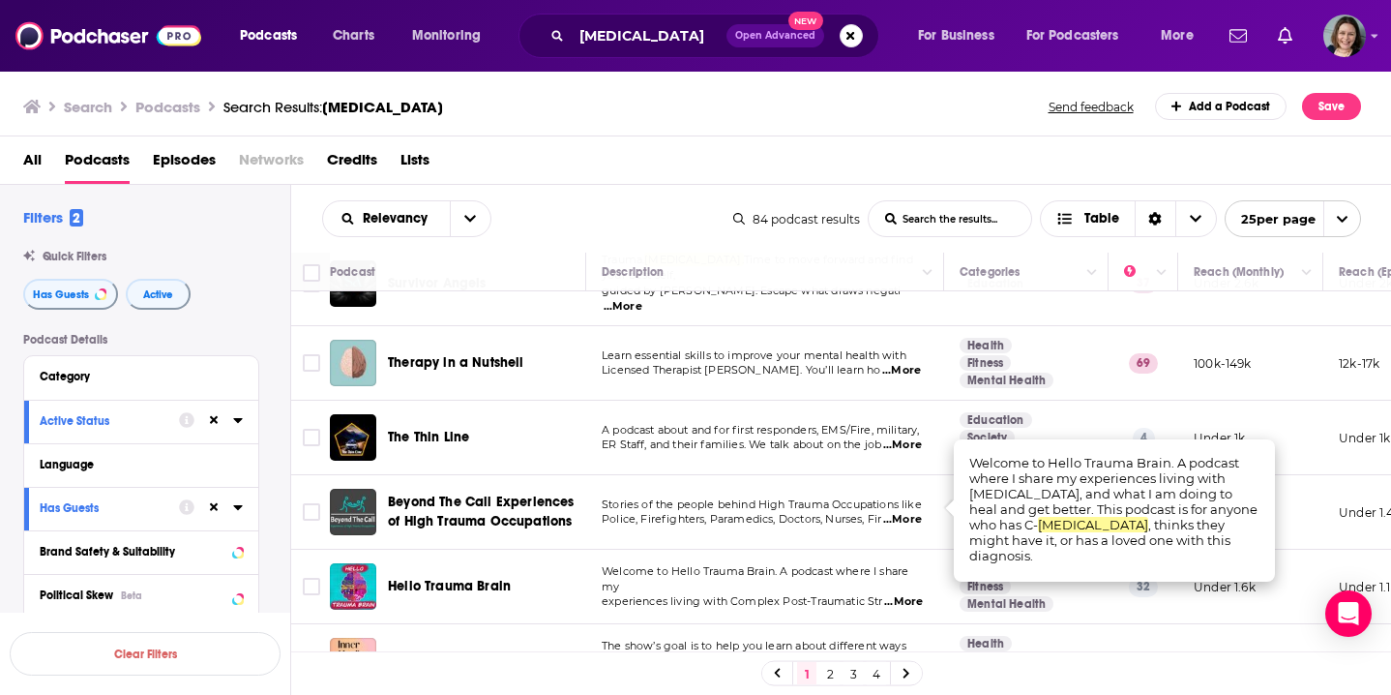
click at [930, 550] on td "Welcome to Hello Trauma Brain. A podcast where I share my experiences living wi…" at bounding box center [765, 587] width 358 height 75
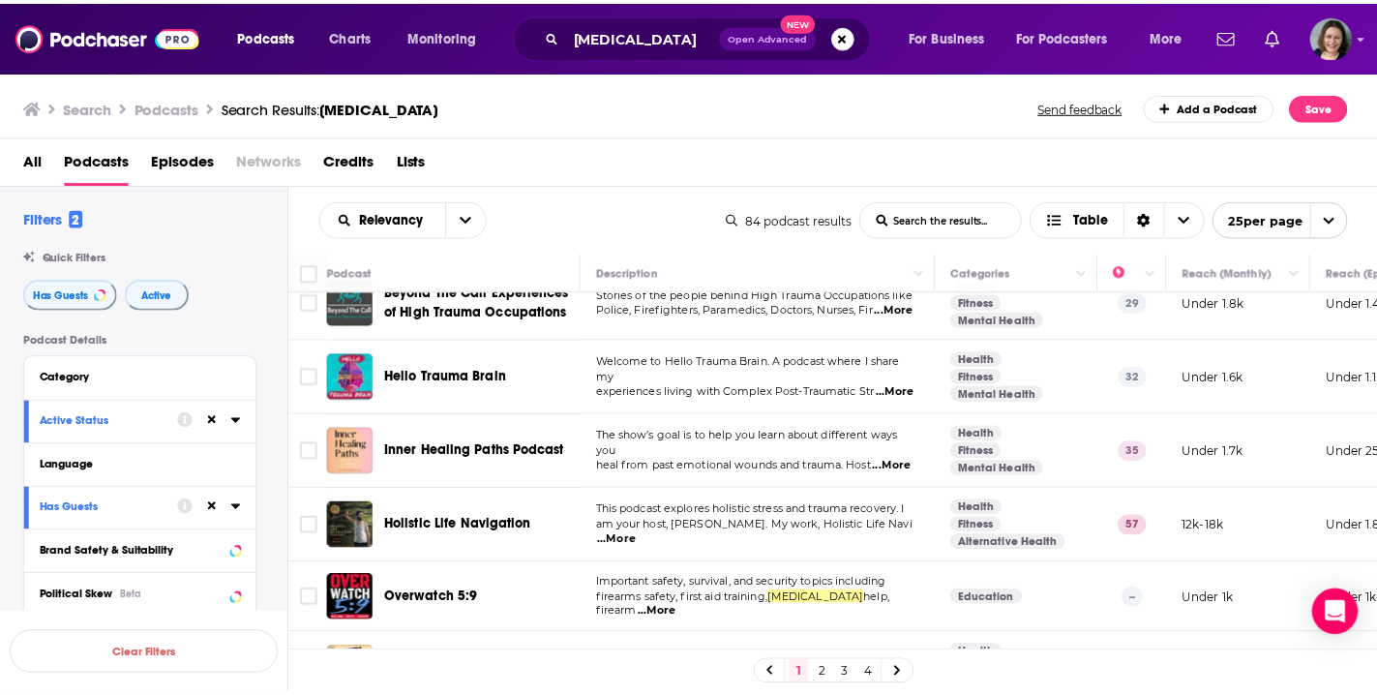
scroll to position [792, 0]
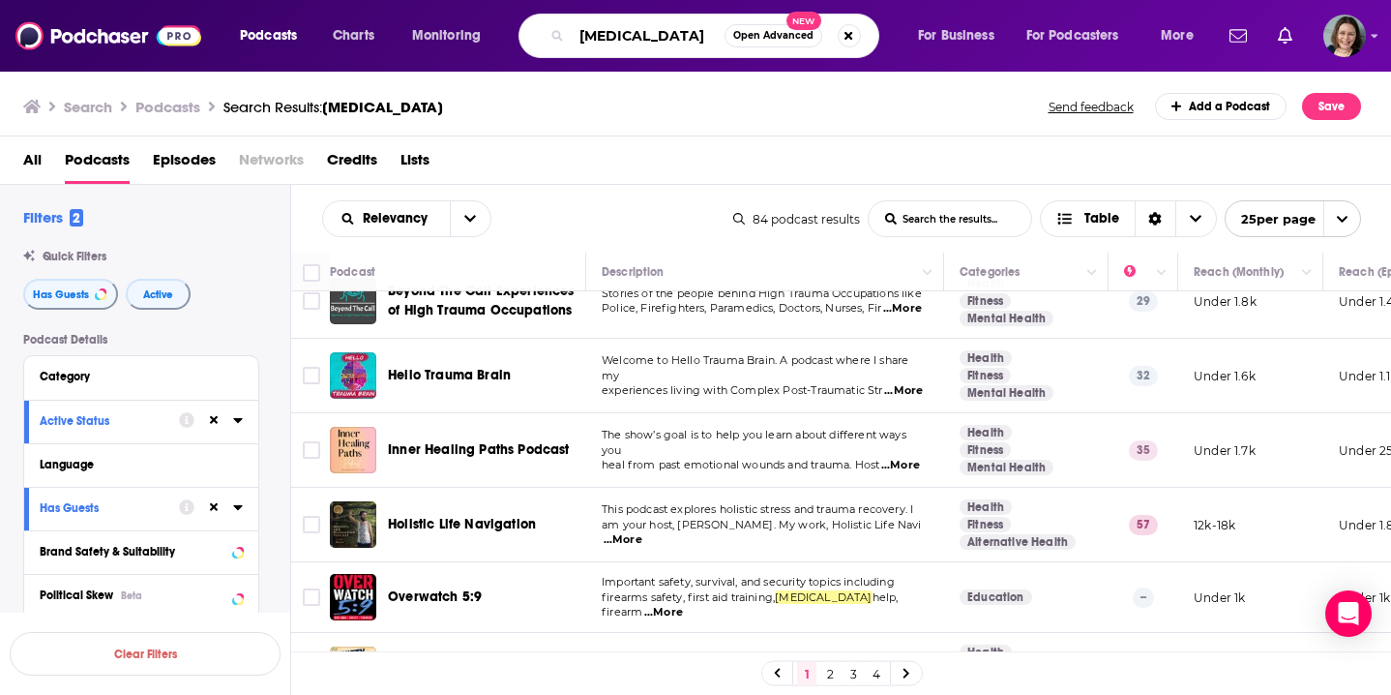
drag, startPoint x: 637, startPoint y: 39, endPoint x: 498, endPoint y: 36, distance: 138.4
click at [498, 36] on div "Podcasts Charts Monitoring ptsd Open Advanced New For Business For Podcasters M…" at bounding box center [719, 36] width 986 height 45
type input "the big silence"
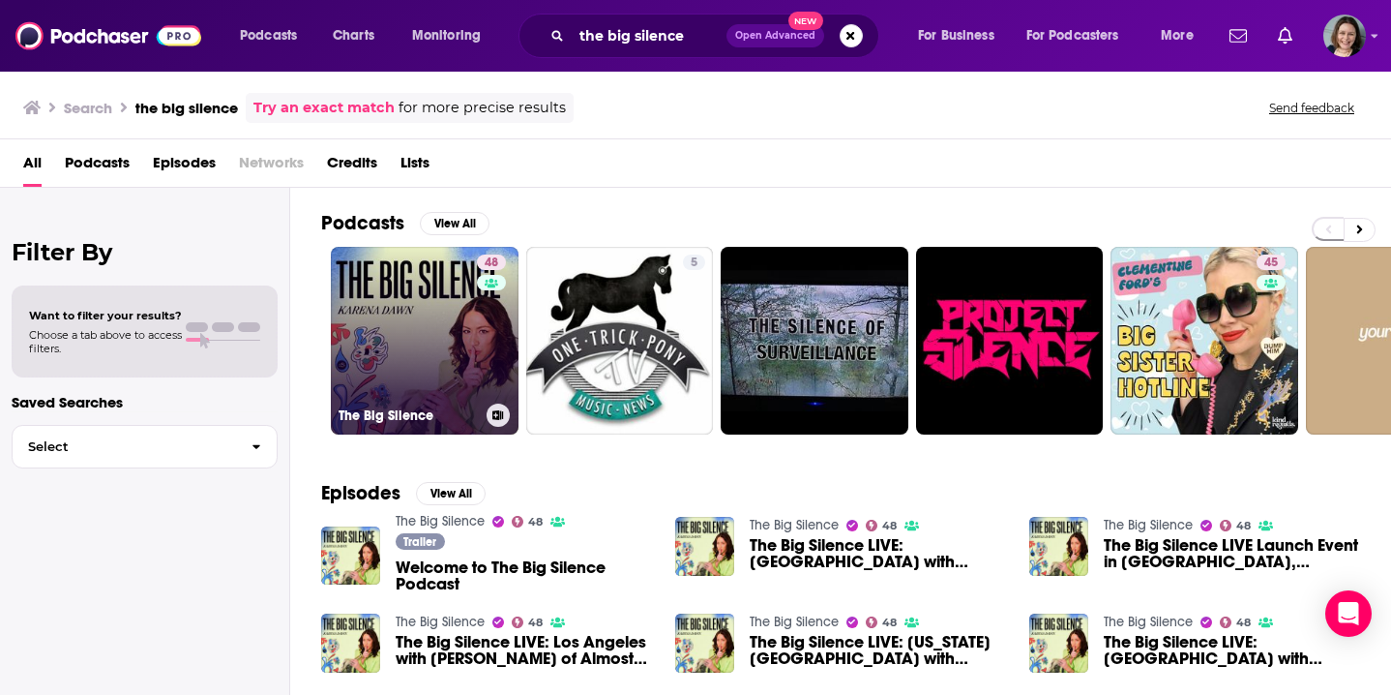
click at [443, 348] on link "48 The Big Silence" at bounding box center [425, 341] width 188 height 188
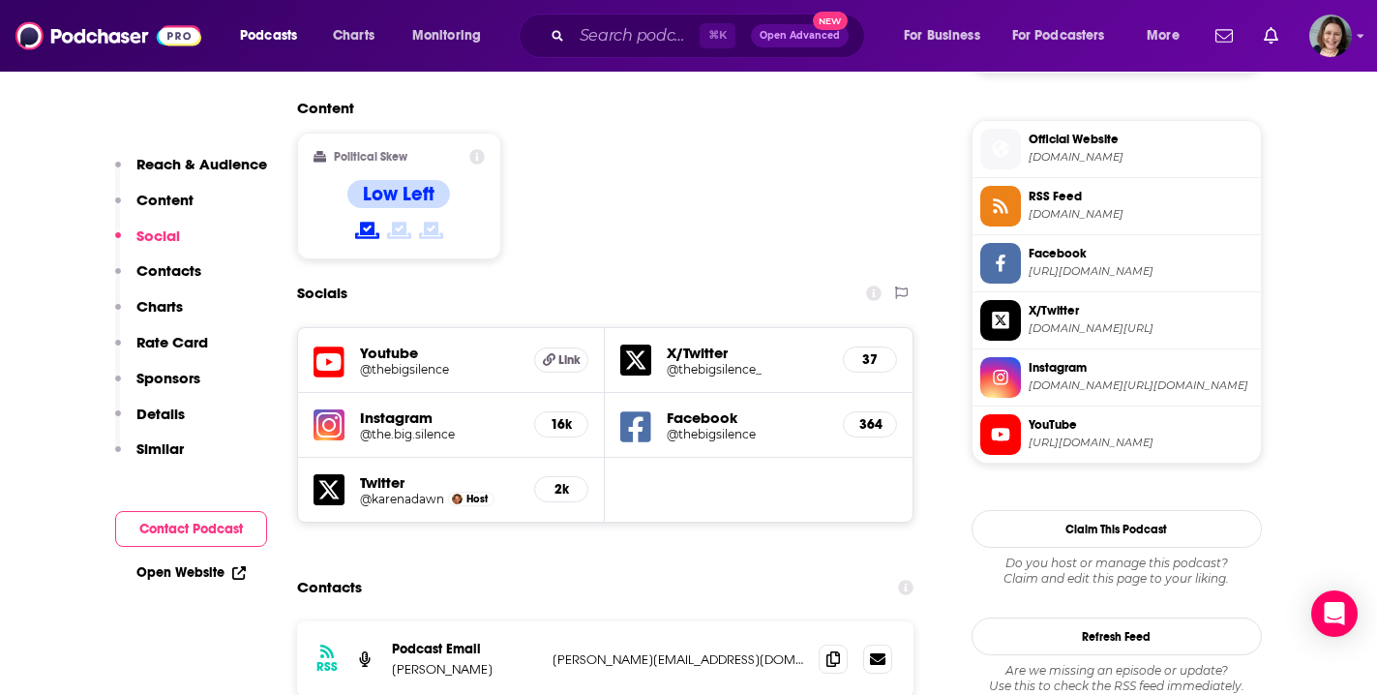
scroll to position [1587, 0]
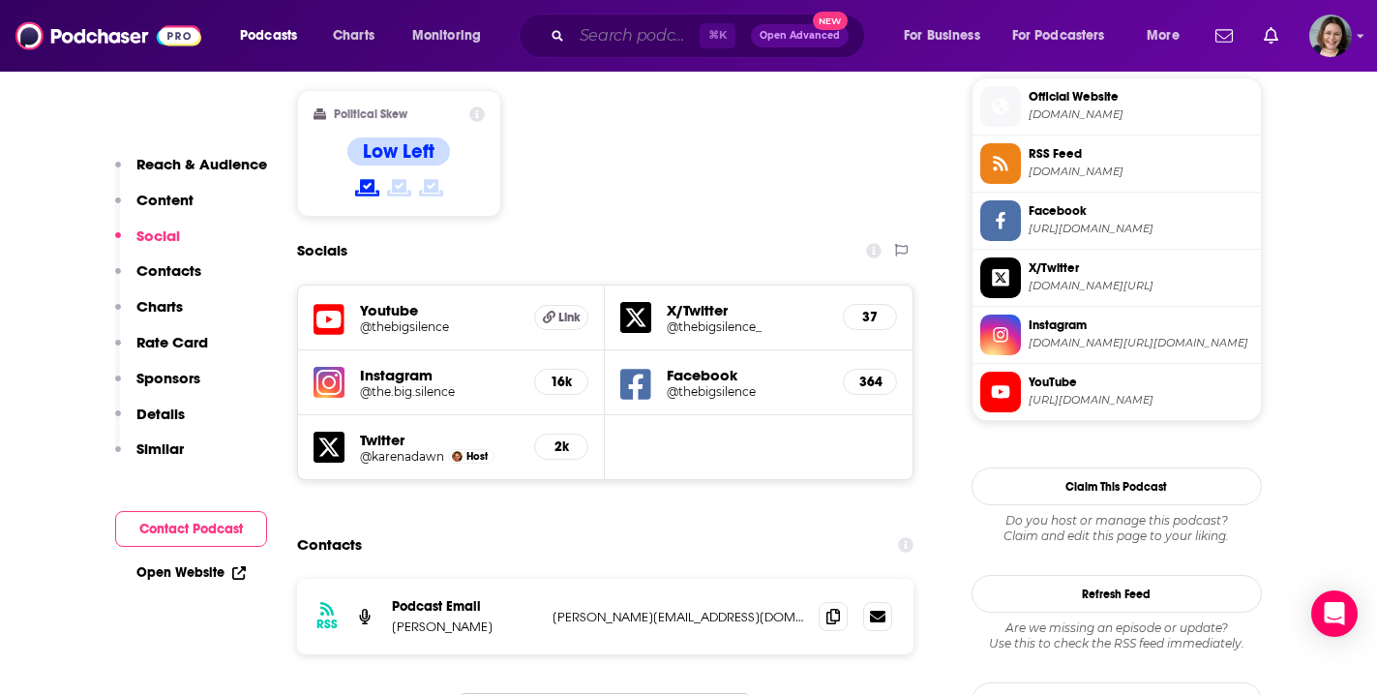
click at [632, 39] on input "Search podcasts, credits, & more..." at bounding box center [636, 35] width 128 height 31
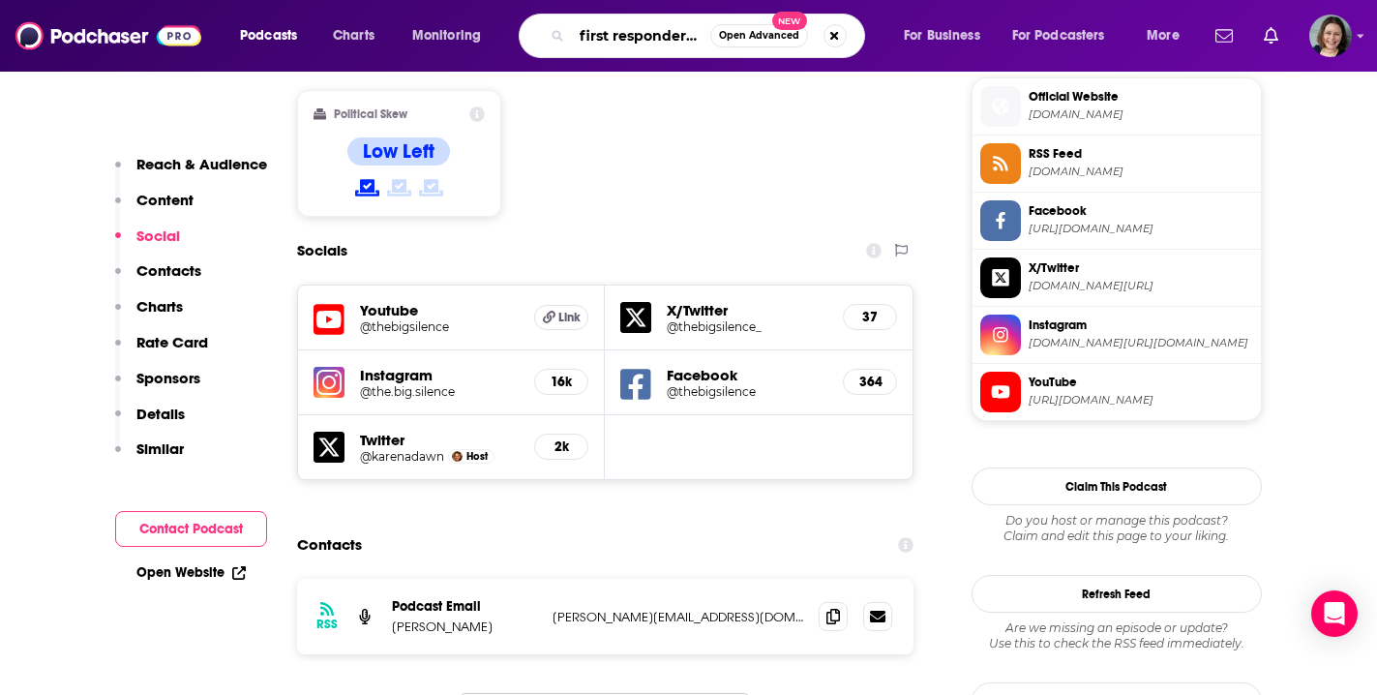
type input "first responder wellness"
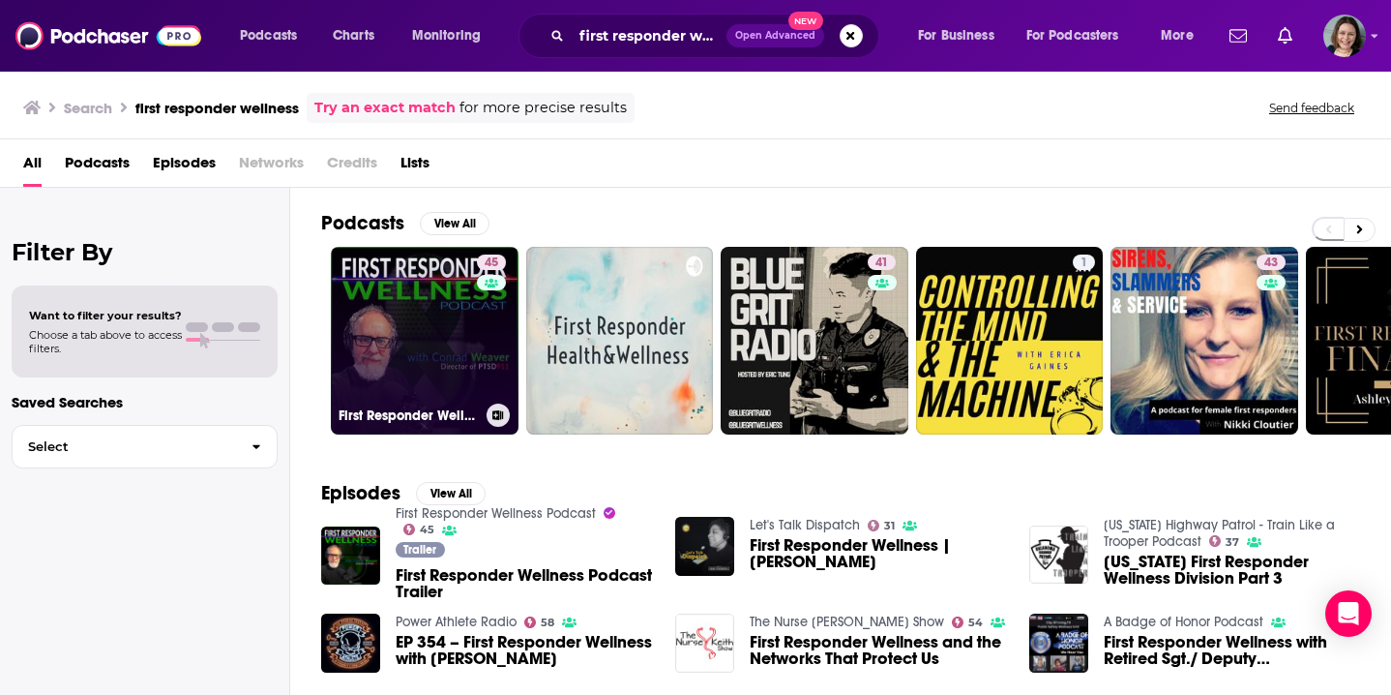
click at [428, 349] on link "45 First Responder Wellness Podcast" at bounding box center [425, 341] width 188 height 188
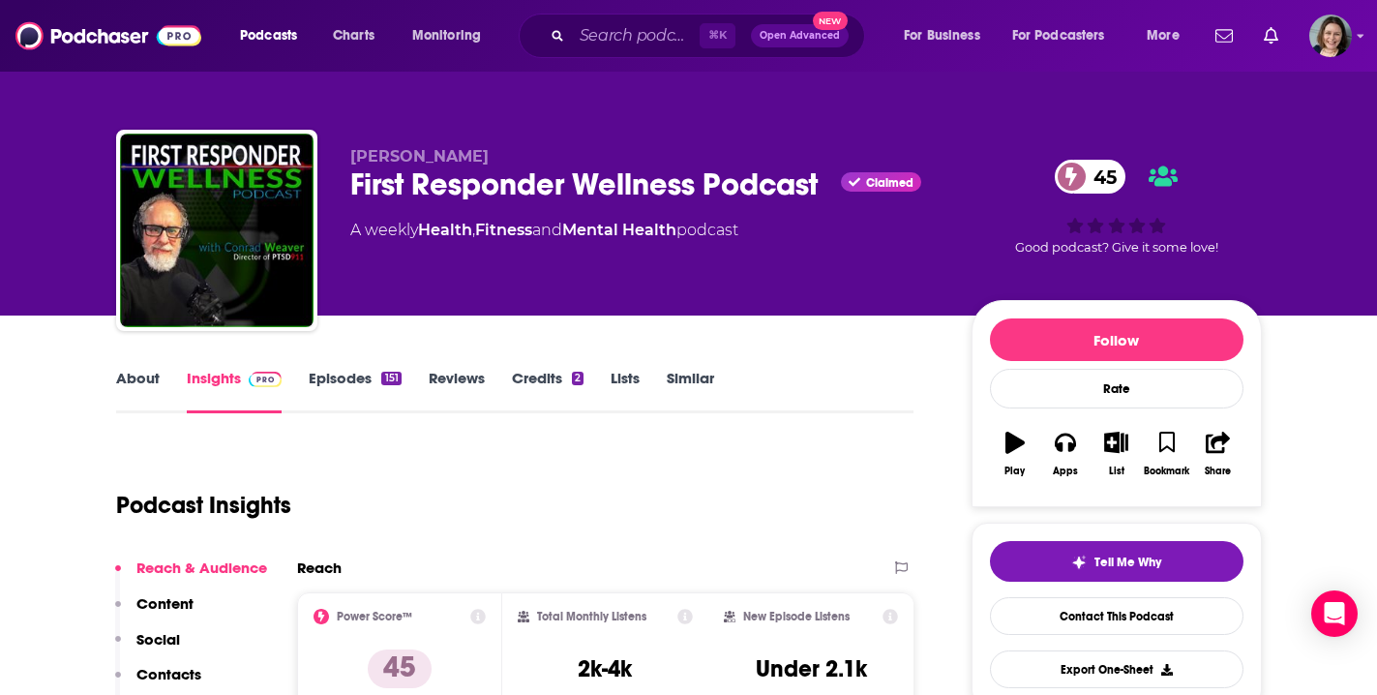
click at [142, 381] on link "About" at bounding box center [138, 391] width 44 height 45
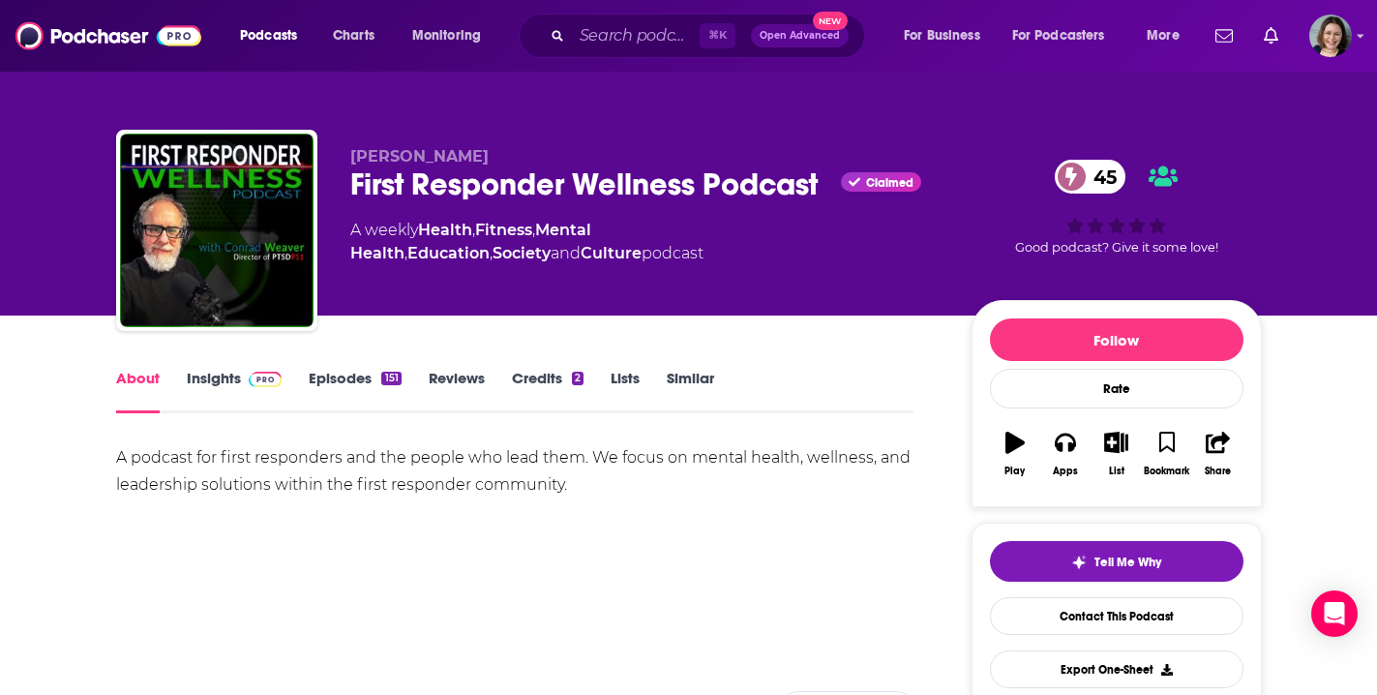
click at [346, 379] on link "Episodes 151" at bounding box center [355, 391] width 92 height 45
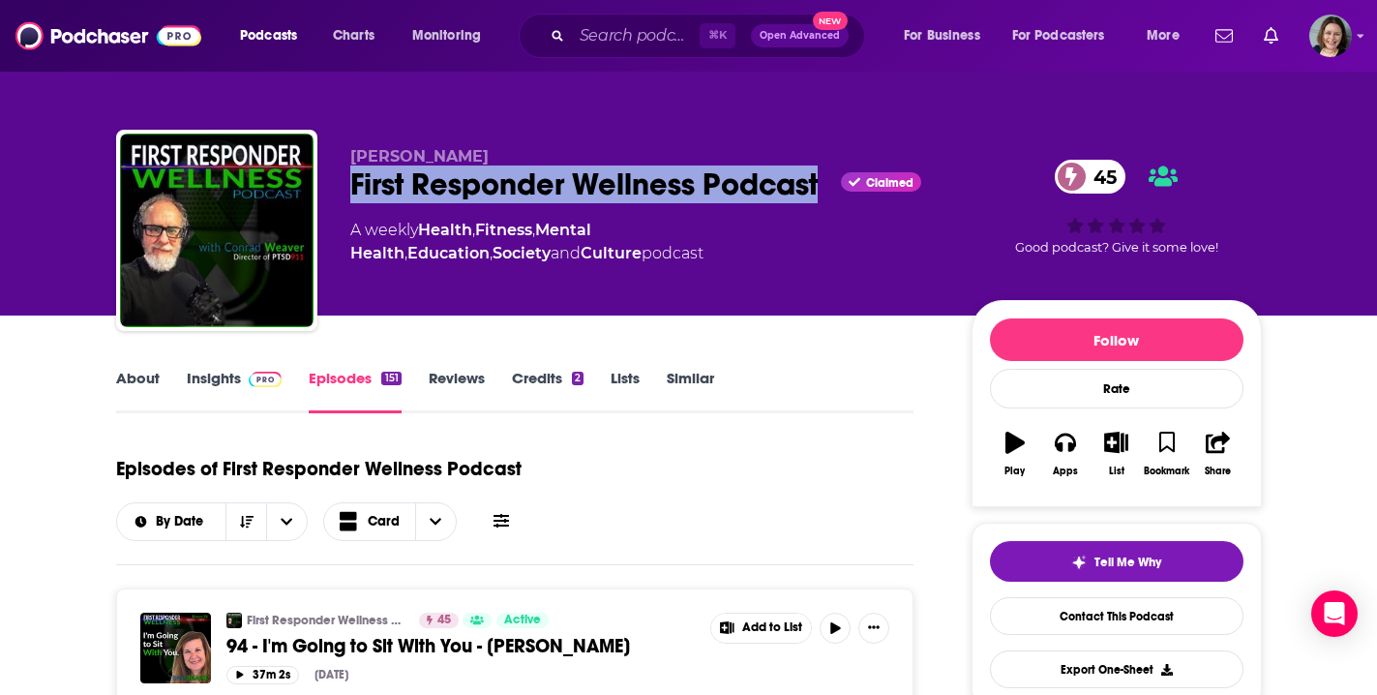
drag, startPoint x: 344, startPoint y: 193, endPoint x: 822, endPoint y: 188, distance: 477.1
click at [822, 188] on div "Conrad Weaver First Responder Wellness Podcast Claimed 45 A weekly Health , Fit…" at bounding box center [689, 234] width 1146 height 209
copy h2 "First Responder Wellness Podcast"
click at [146, 386] on link "About" at bounding box center [138, 391] width 44 height 45
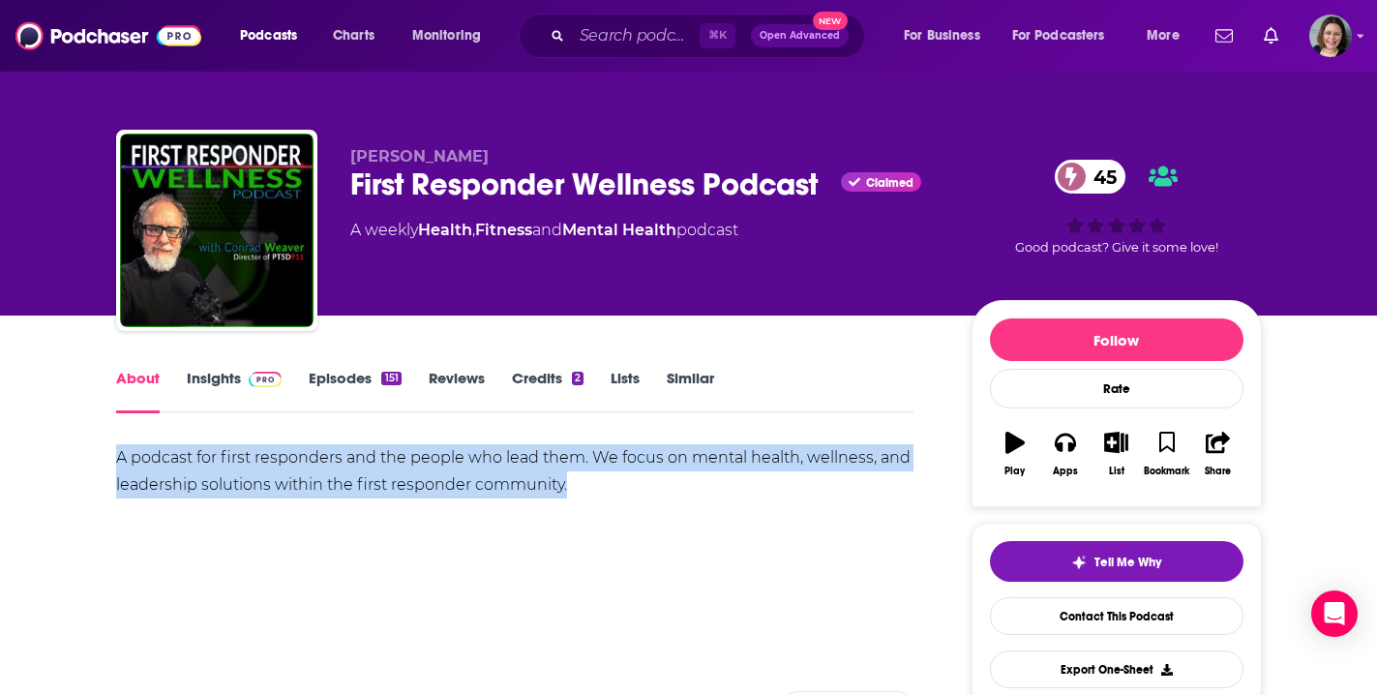
drag, startPoint x: 116, startPoint y: 458, endPoint x: 600, endPoint y: 474, distance: 484.1
click at [600, 474] on div "A podcast for first responders and the people who lead them. We focus on mental…" at bounding box center [515, 471] width 798 height 54
copy div "A podcast for first responders and the people who lead them. We focus on mental…"
click at [726, 0] on div "Podcasts Charts Monitoring ⌘ K Open Advanced New For Business For Podcasters Mo…" at bounding box center [688, 36] width 1377 height 72
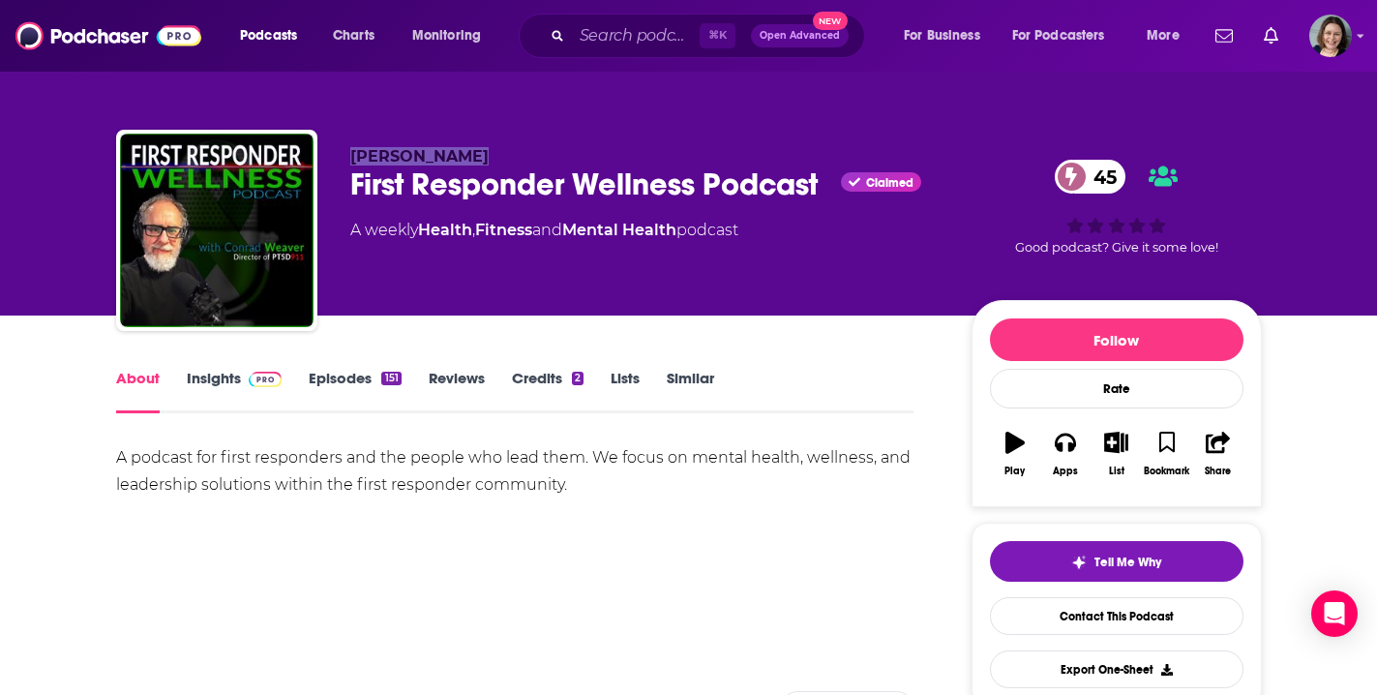
drag, startPoint x: 354, startPoint y: 155, endPoint x: 473, endPoint y: 160, distance: 119.1
click at [473, 160] on span "Conrad Weaver" at bounding box center [419, 156] width 138 height 18
copy span "Conrad Weaver"
click at [201, 381] on link "Insights" at bounding box center [235, 391] width 96 height 45
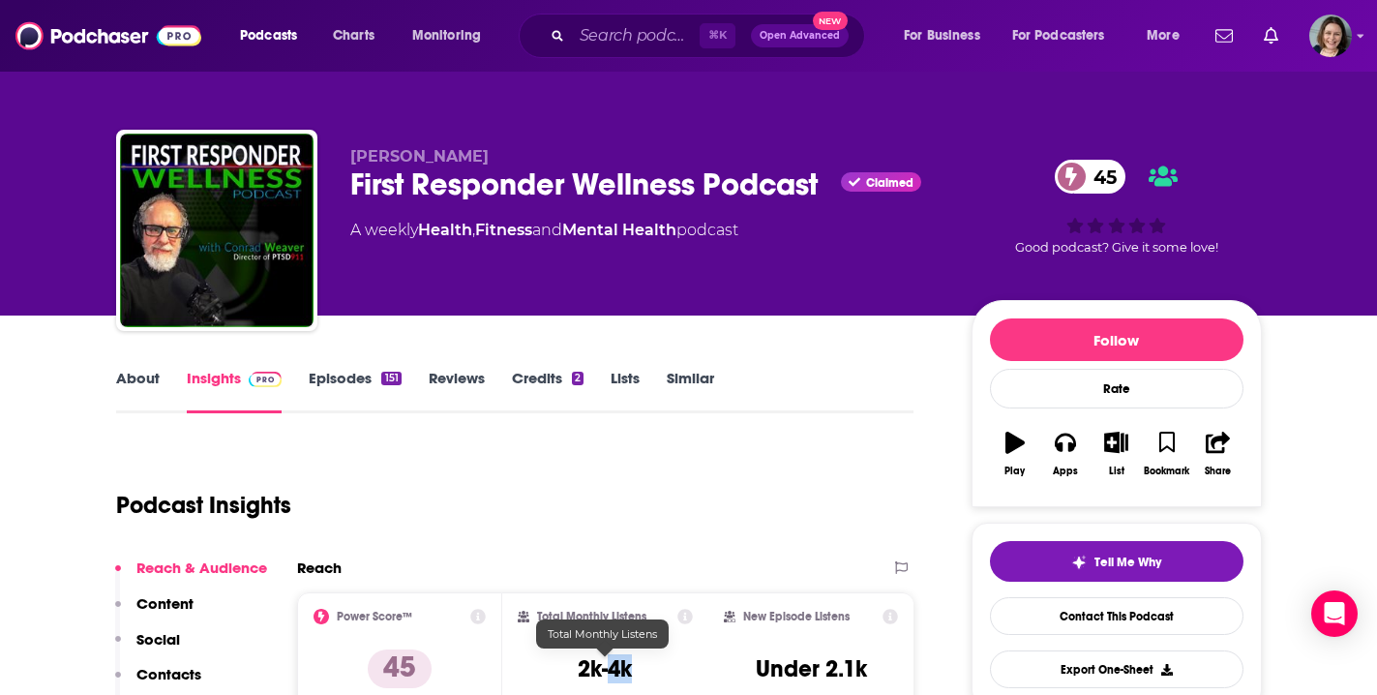
drag, startPoint x: 612, startPoint y: 666, endPoint x: 638, endPoint y: 667, distance: 26.1
click at [638, 667] on div "Total Monthly Listens 2k-4k" at bounding box center [605, 653] width 175 height 89
copy h3 "4k"
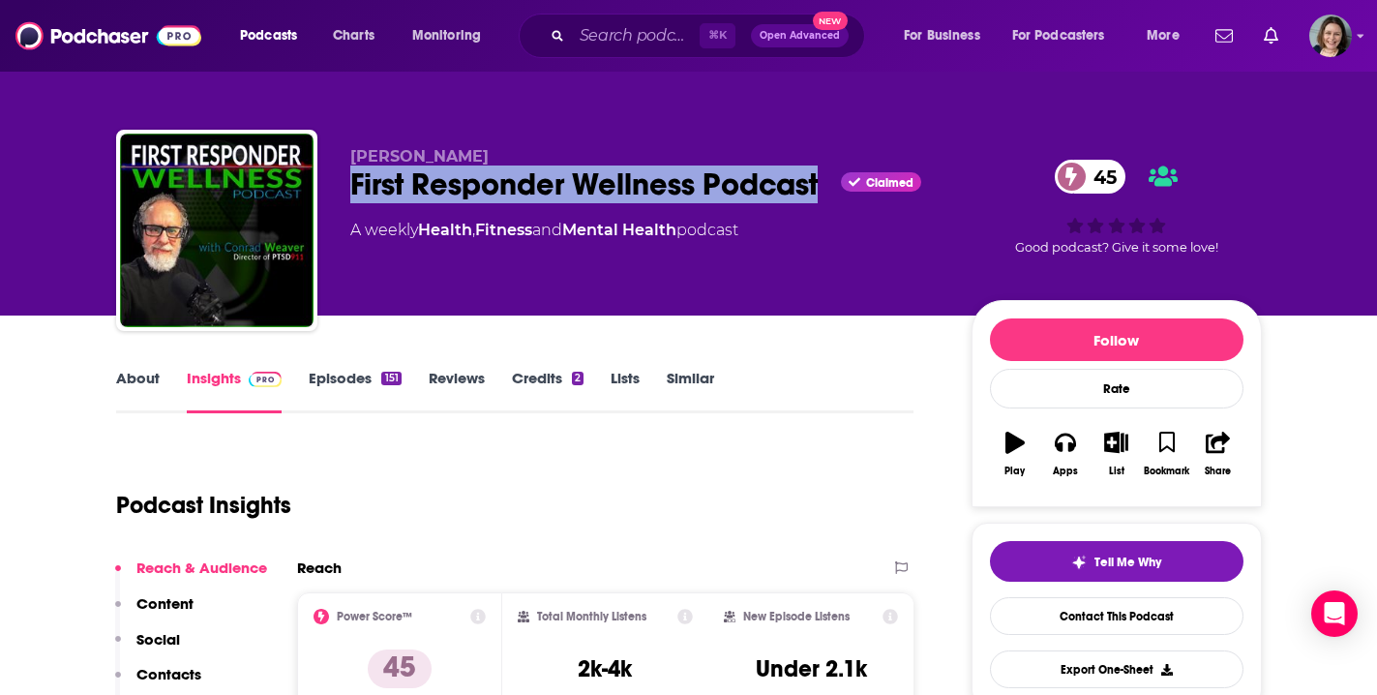
drag, startPoint x: 804, startPoint y: 183, endPoint x: 350, endPoint y: 187, distance: 453.8
click at [350, 187] on div "First Responder Wellness Podcast Claimed 45" at bounding box center [645, 184] width 590 height 38
copy h2 "First Responder Wellness Podcast"
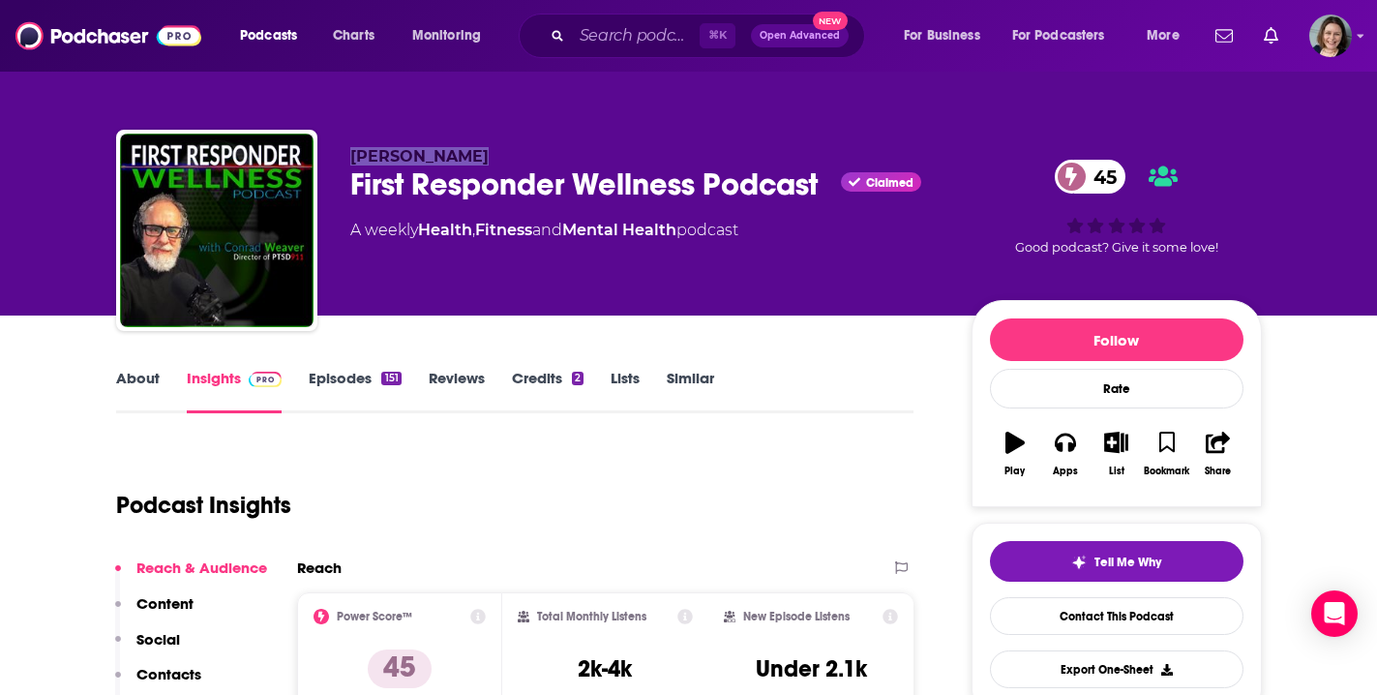
drag, startPoint x: 481, startPoint y: 151, endPoint x: 353, endPoint y: 159, distance: 128.0
click at [353, 159] on p "Conrad Weaver" at bounding box center [645, 156] width 590 height 18
copy span "Conrad Weaver"
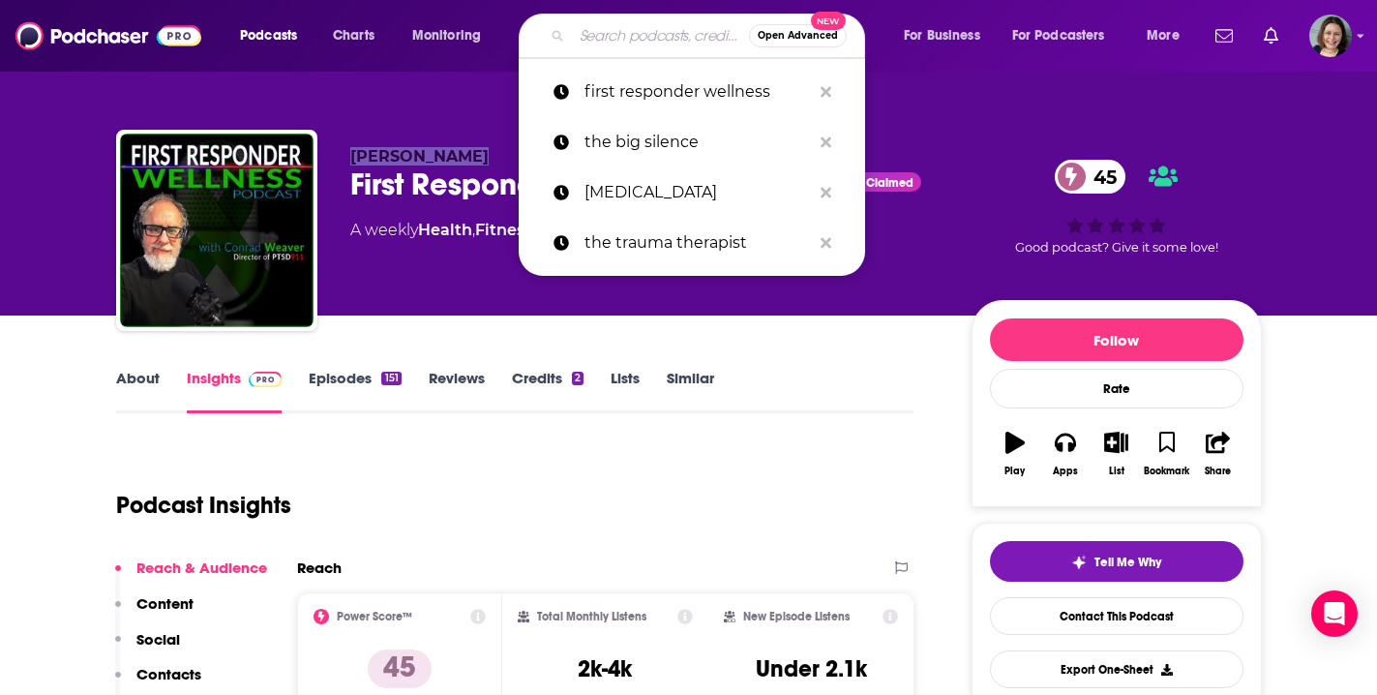
click at [635, 38] on input "Search podcasts, credits, & more..." at bounding box center [660, 35] width 177 height 31
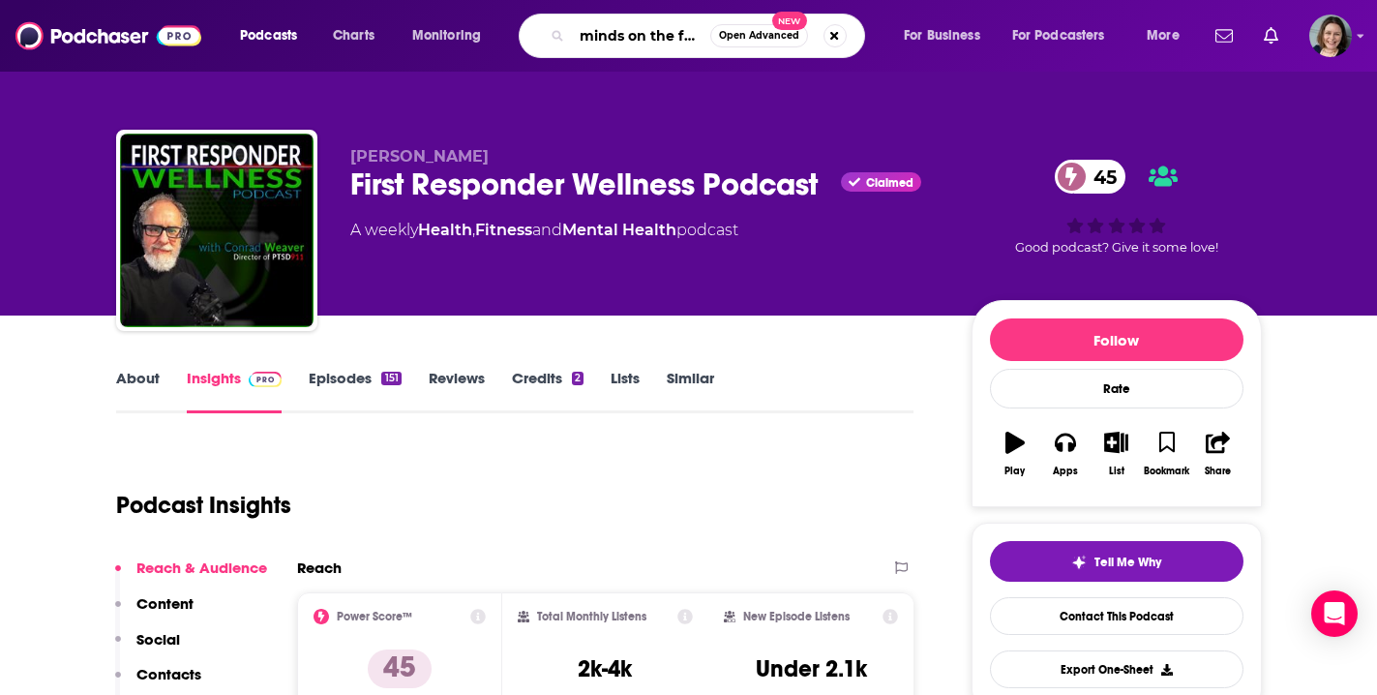
type input "minds on the frontline"
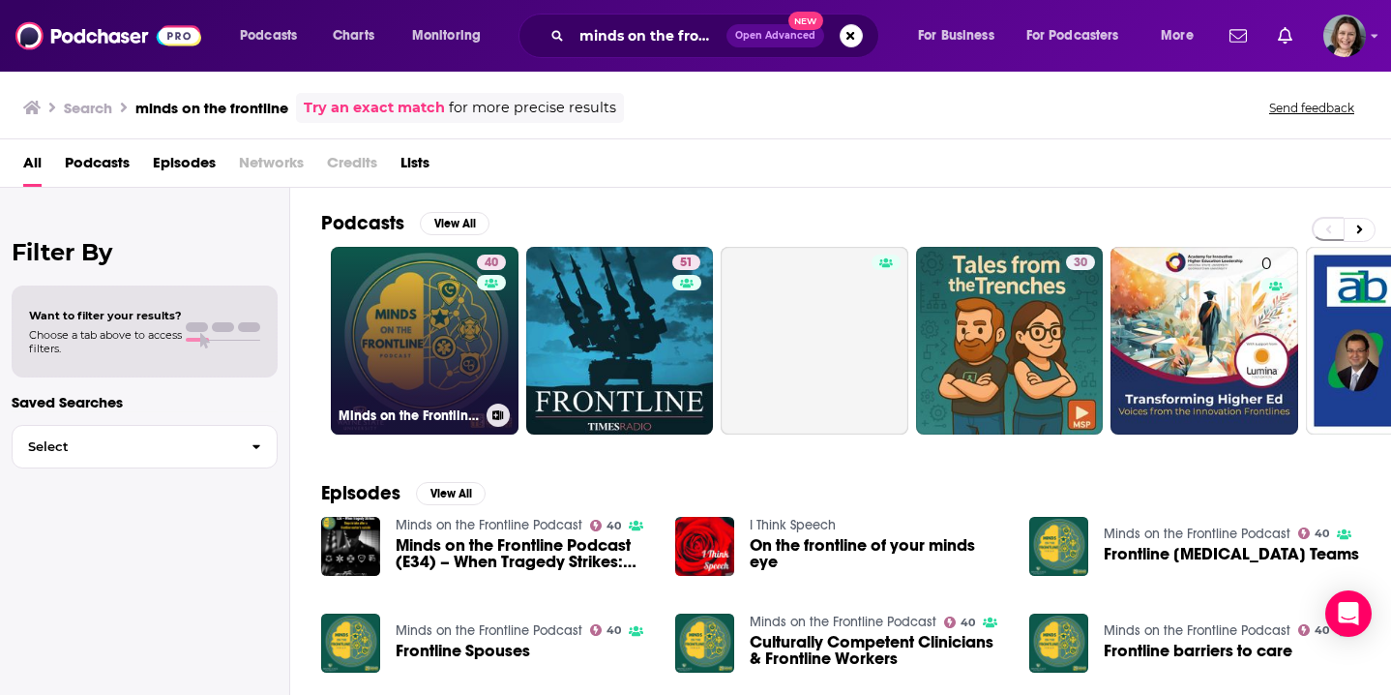
click at [405, 359] on link "40 Minds on the Frontline Podcast" at bounding box center [425, 341] width 188 height 188
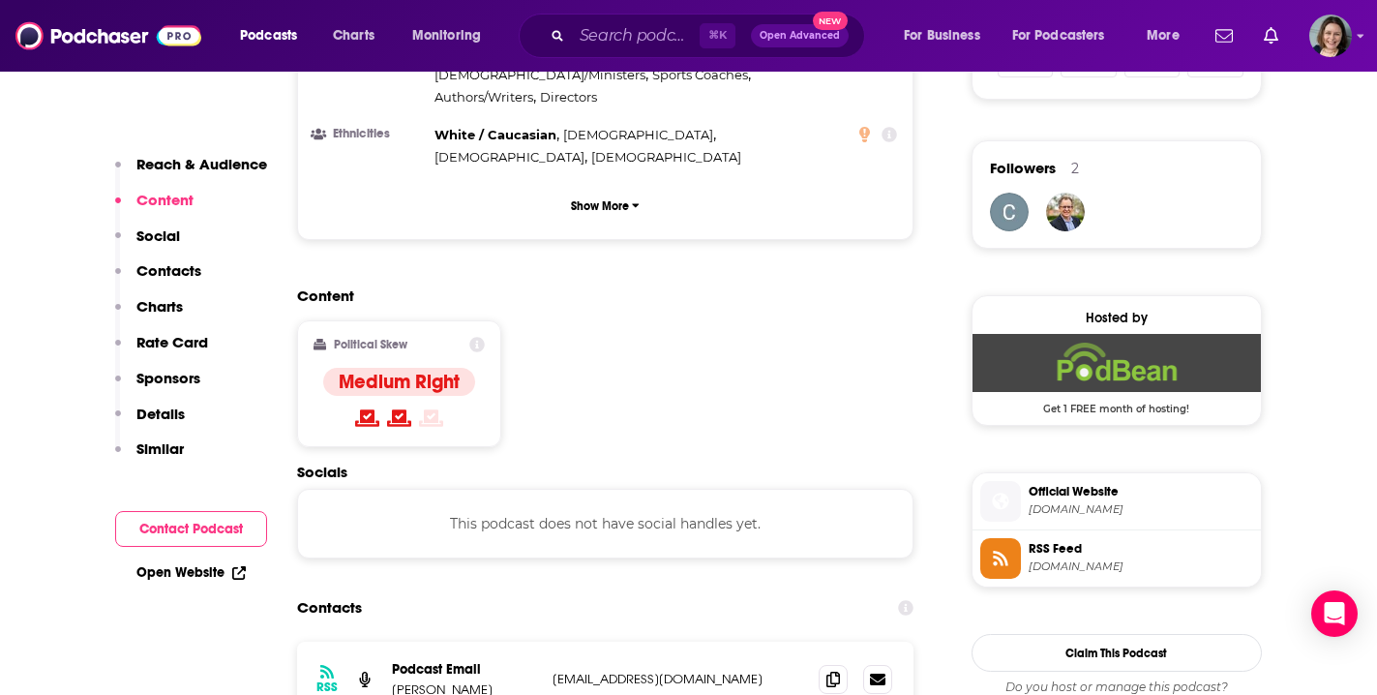
scroll to position [1375, 0]
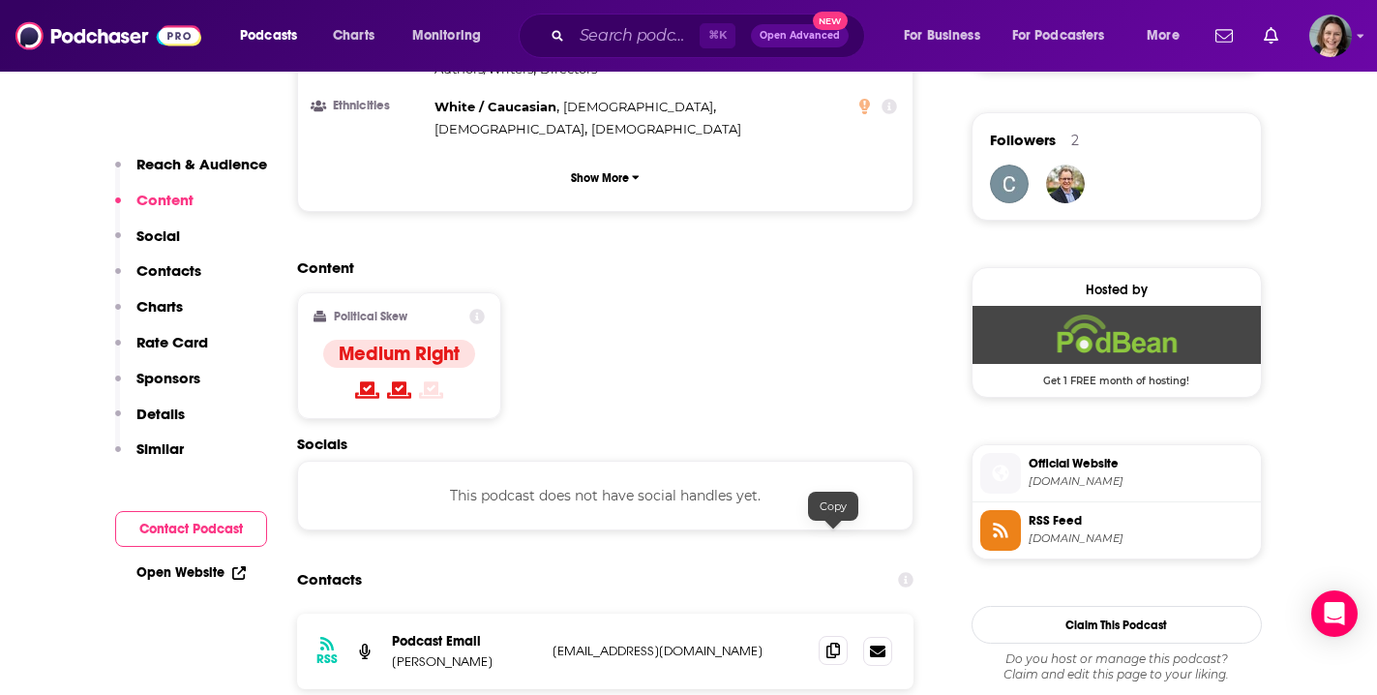
click at [834, 636] on span at bounding box center [833, 650] width 29 height 29
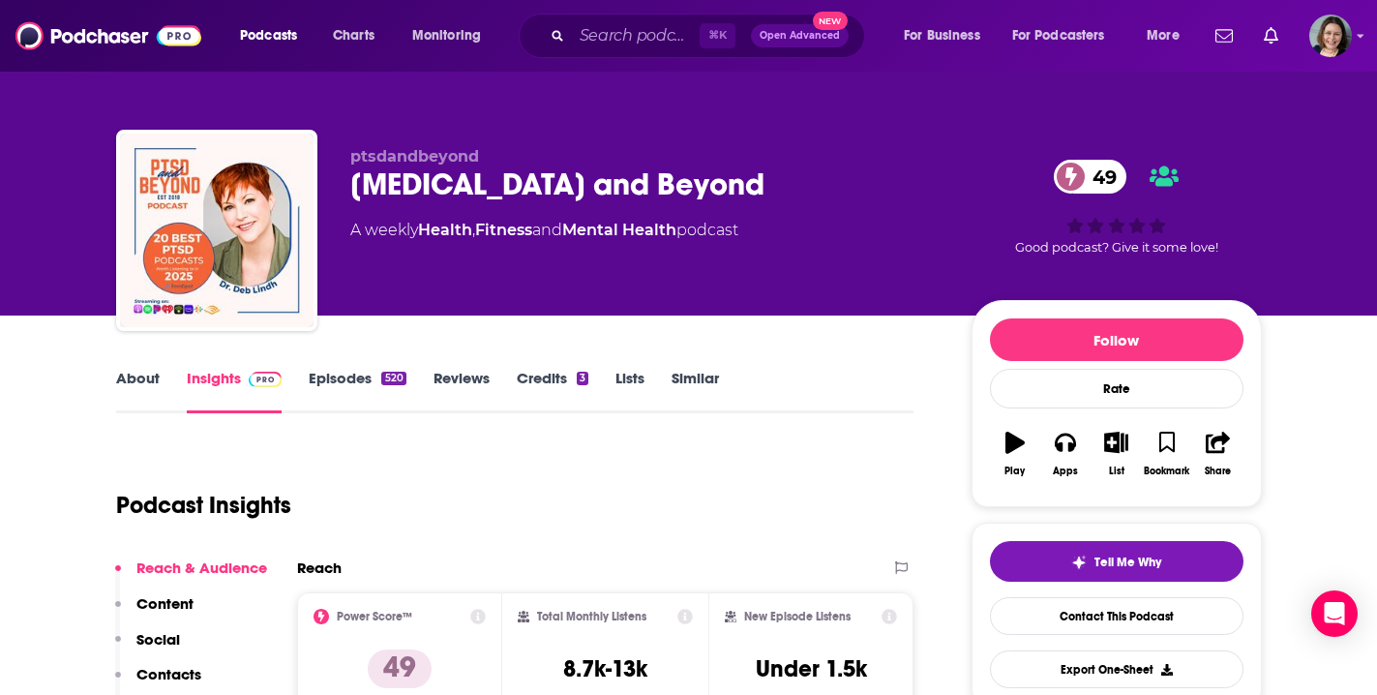
click at [347, 379] on link "Episodes 520" at bounding box center [357, 391] width 97 height 45
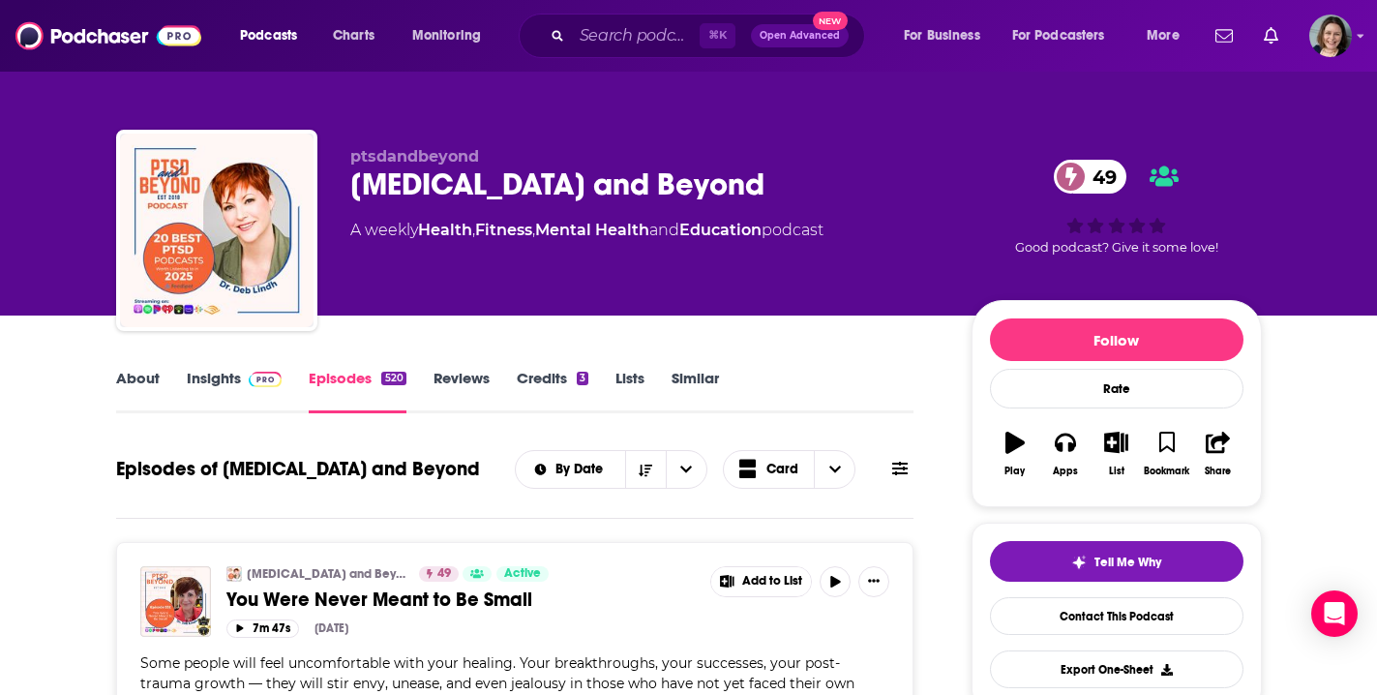
click at [127, 380] on link "About" at bounding box center [138, 391] width 44 height 45
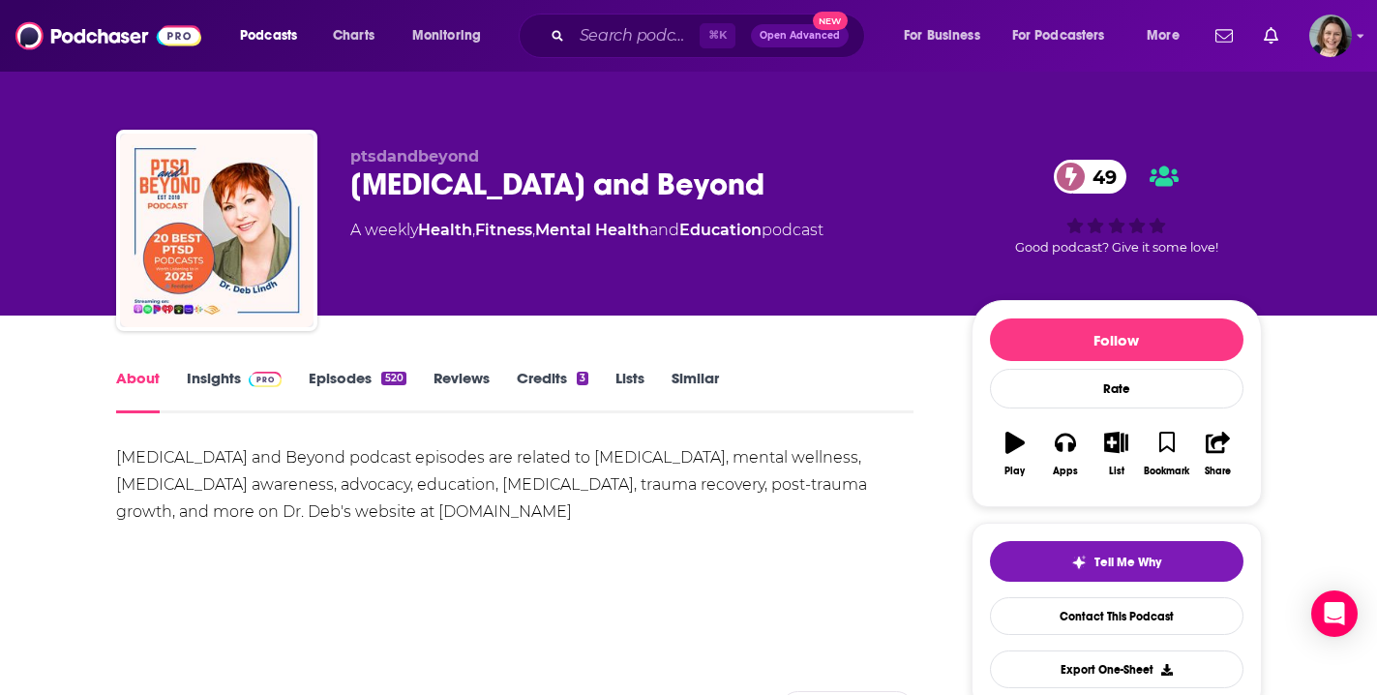
click at [144, 380] on link "About" at bounding box center [138, 391] width 44 height 45
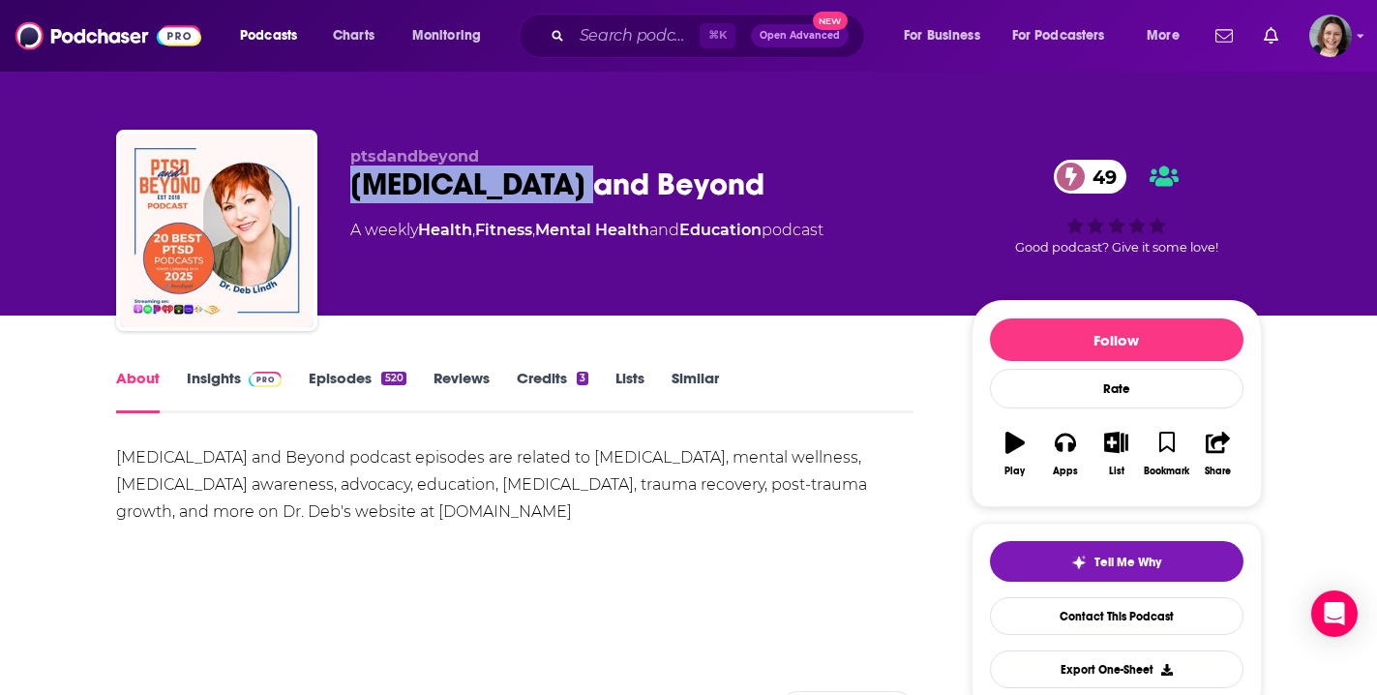
drag, startPoint x: 351, startPoint y: 181, endPoint x: 607, endPoint y: 182, distance: 255.5
click at [607, 182] on div "[MEDICAL_DATA] and Beyond 49" at bounding box center [645, 184] width 590 height 38
copy h1 "[MEDICAL_DATA] and Beyond"
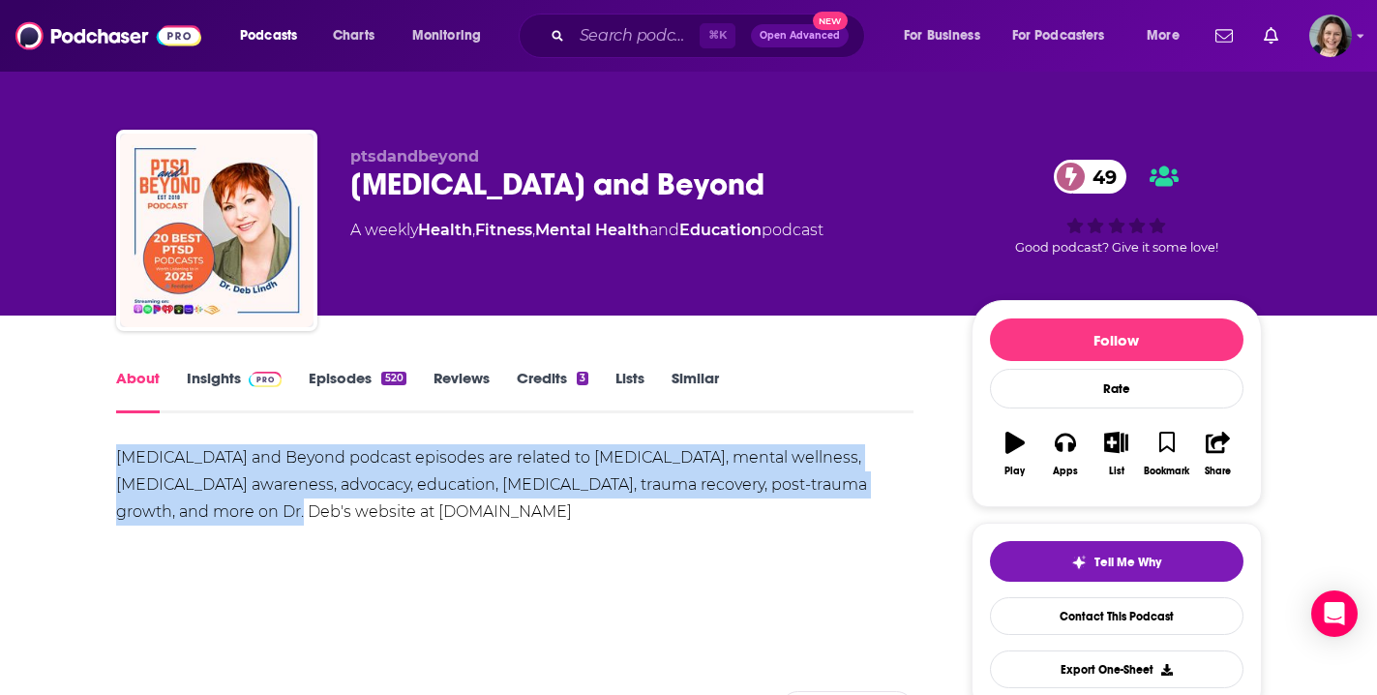
drag, startPoint x: 116, startPoint y: 451, endPoint x: 269, endPoint y: 524, distance: 169.7
click at [269, 524] on div "[MEDICAL_DATA] and Beyond podcast episodes are related to [MEDICAL_DATA], menta…" at bounding box center [515, 484] width 798 height 81
copy div "[MEDICAL_DATA] and Beyond podcast episodes are related to [MEDICAL_DATA], menta…"
click at [153, 377] on link "About" at bounding box center [138, 391] width 44 height 45
click at [231, 370] on link "Insights" at bounding box center [235, 391] width 96 height 45
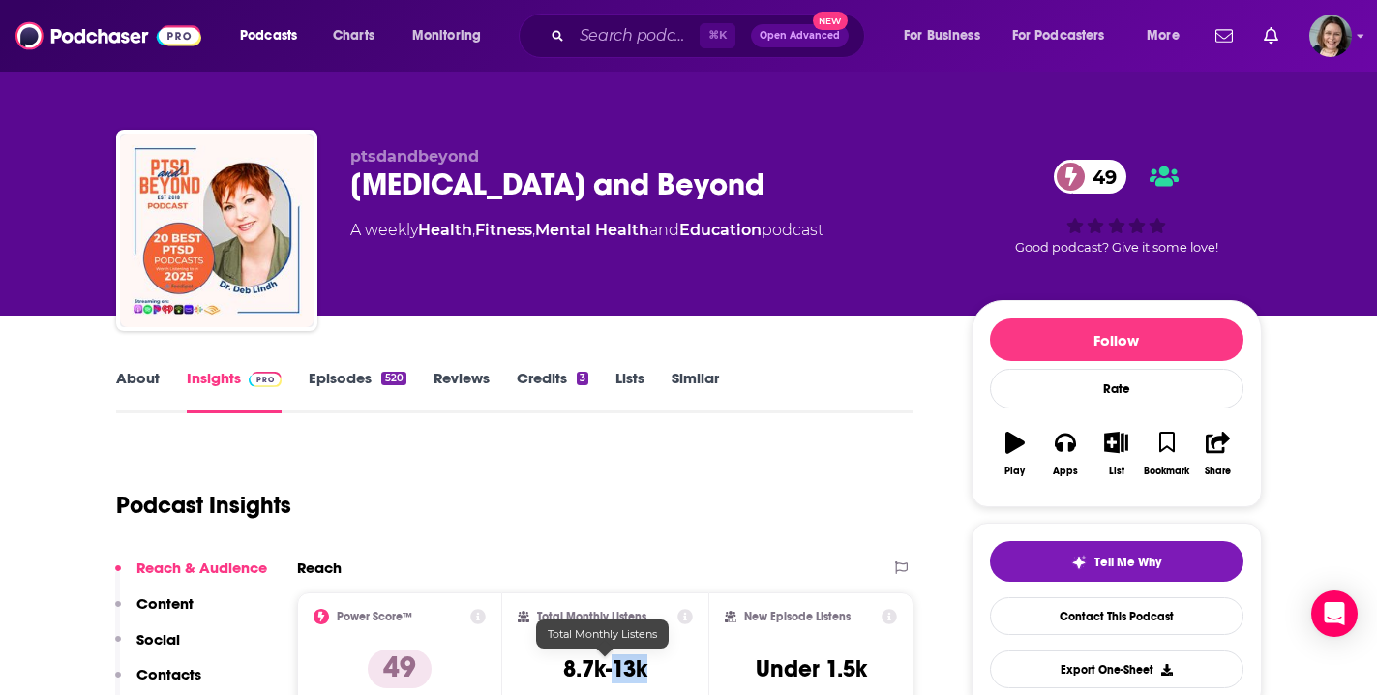
drag, startPoint x: 648, startPoint y: 673, endPoint x: 613, endPoint y: 673, distance: 35.8
click at [613, 673] on div "Total Monthly Listens 8.7k-13k" at bounding box center [605, 653] width 175 height 89
copy h3 "13k"
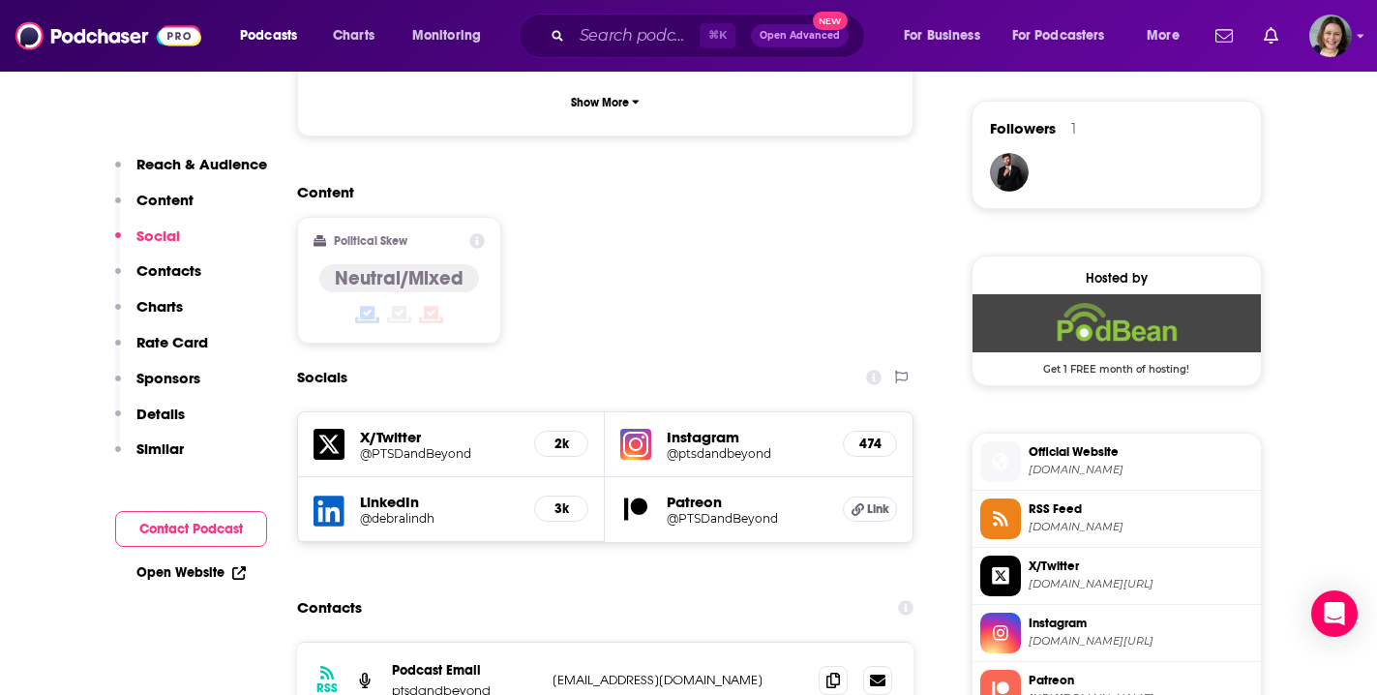
scroll to position [1444, 0]
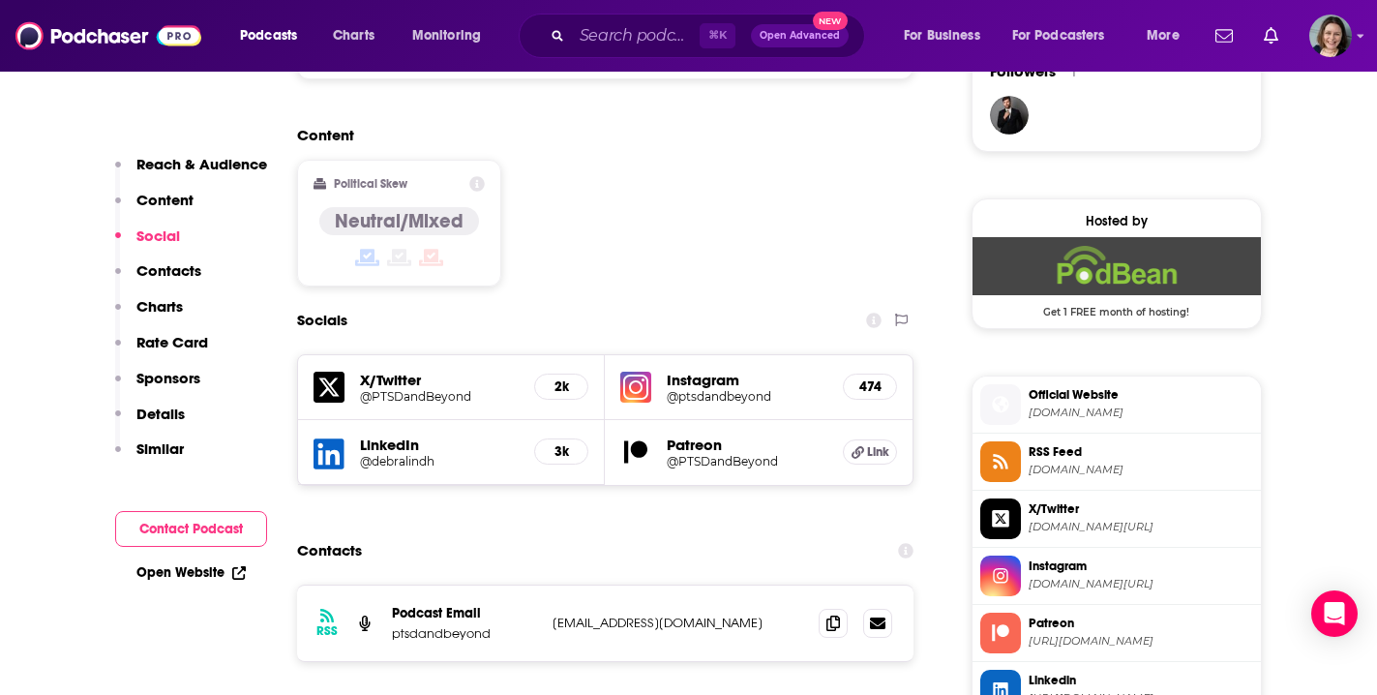
click at [705, 389] on h5 "@ptsdandbeyond" at bounding box center [747, 396] width 161 height 15
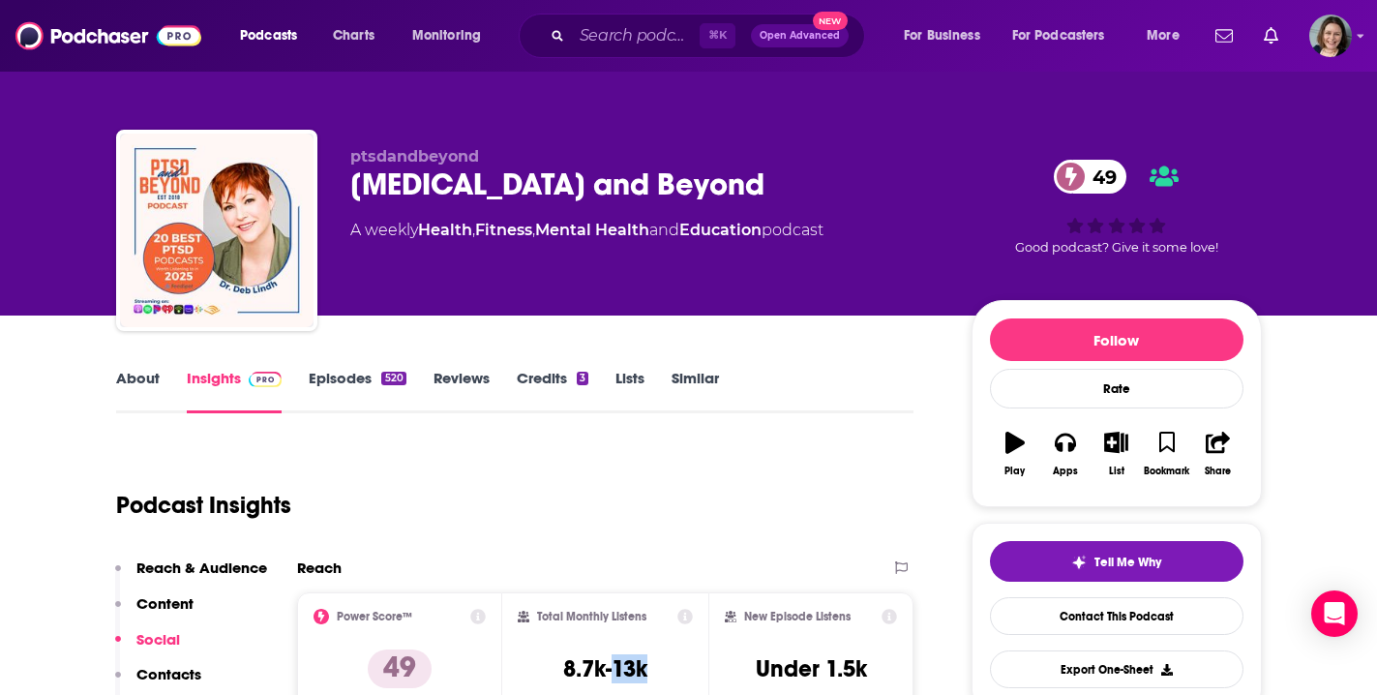
click at [330, 374] on link "Episodes 520" at bounding box center [357, 391] width 97 height 45
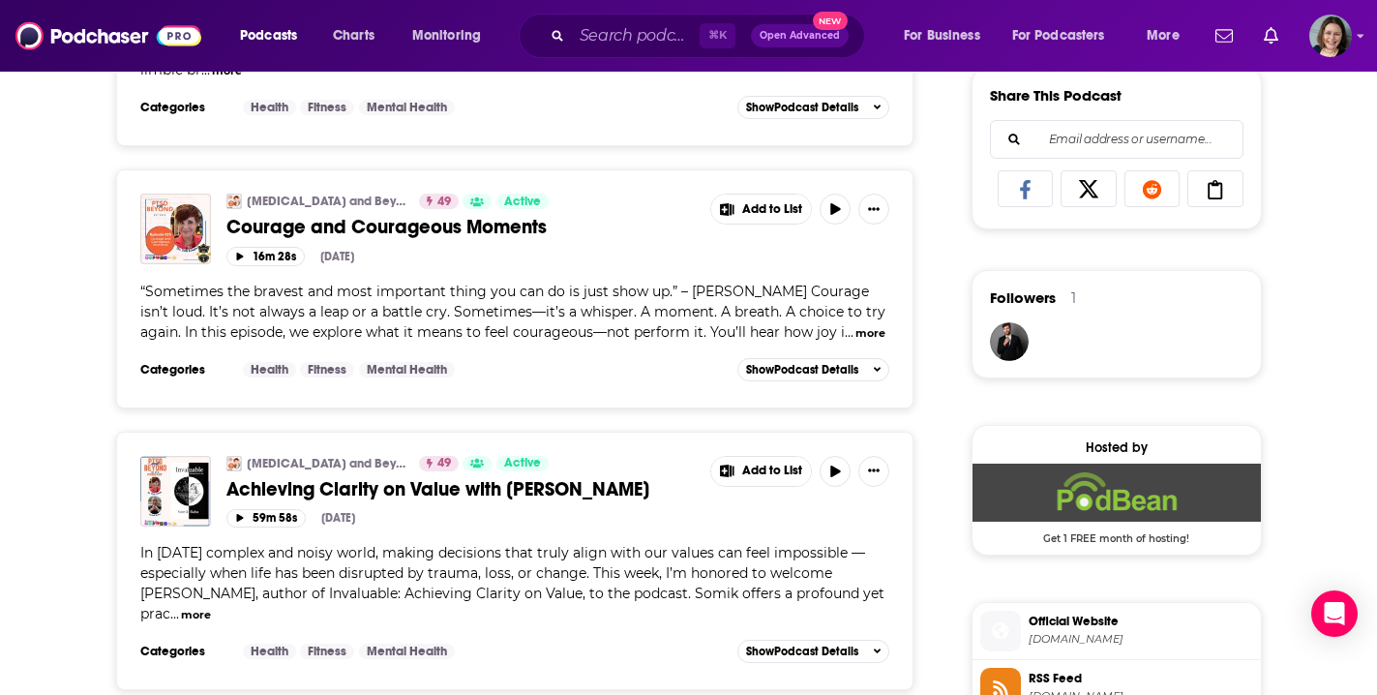
scroll to position [1229, 0]
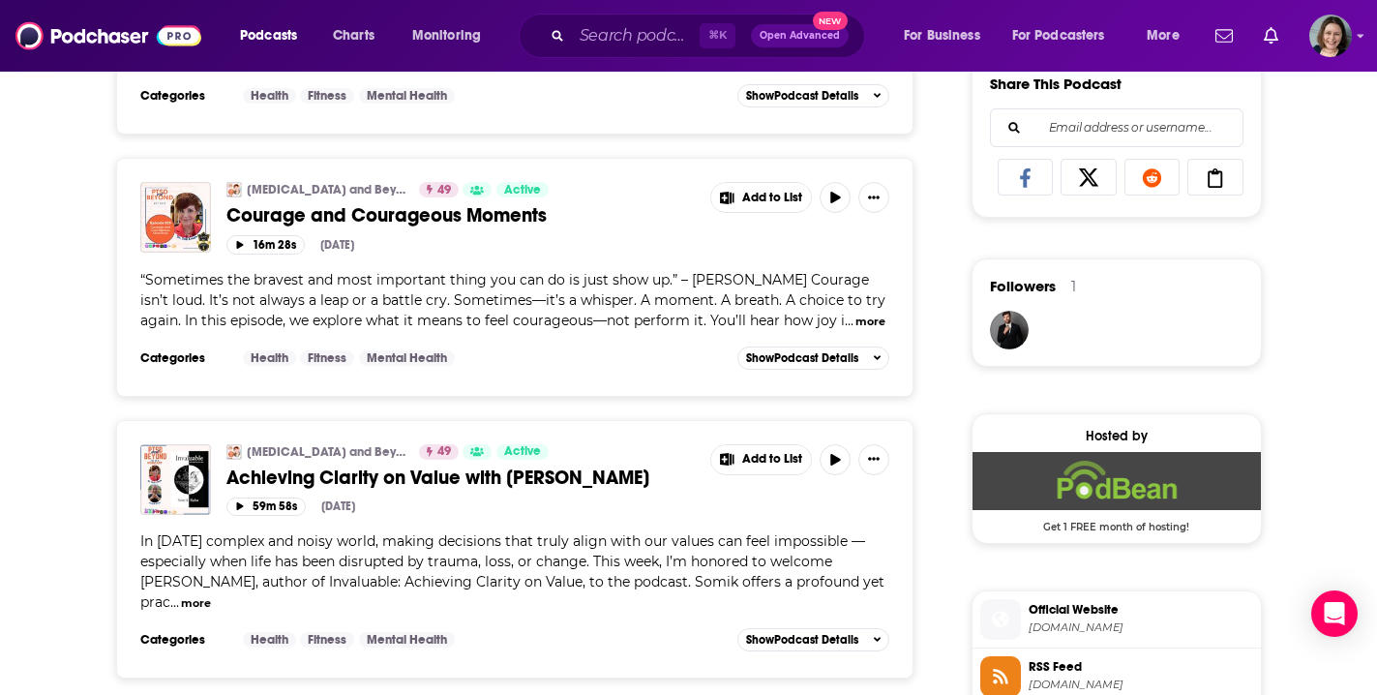
click at [556, 465] on span "Achieving Clarity on Value with [PERSON_NAME]" at bounding box center [437, 477] width 423 height 24
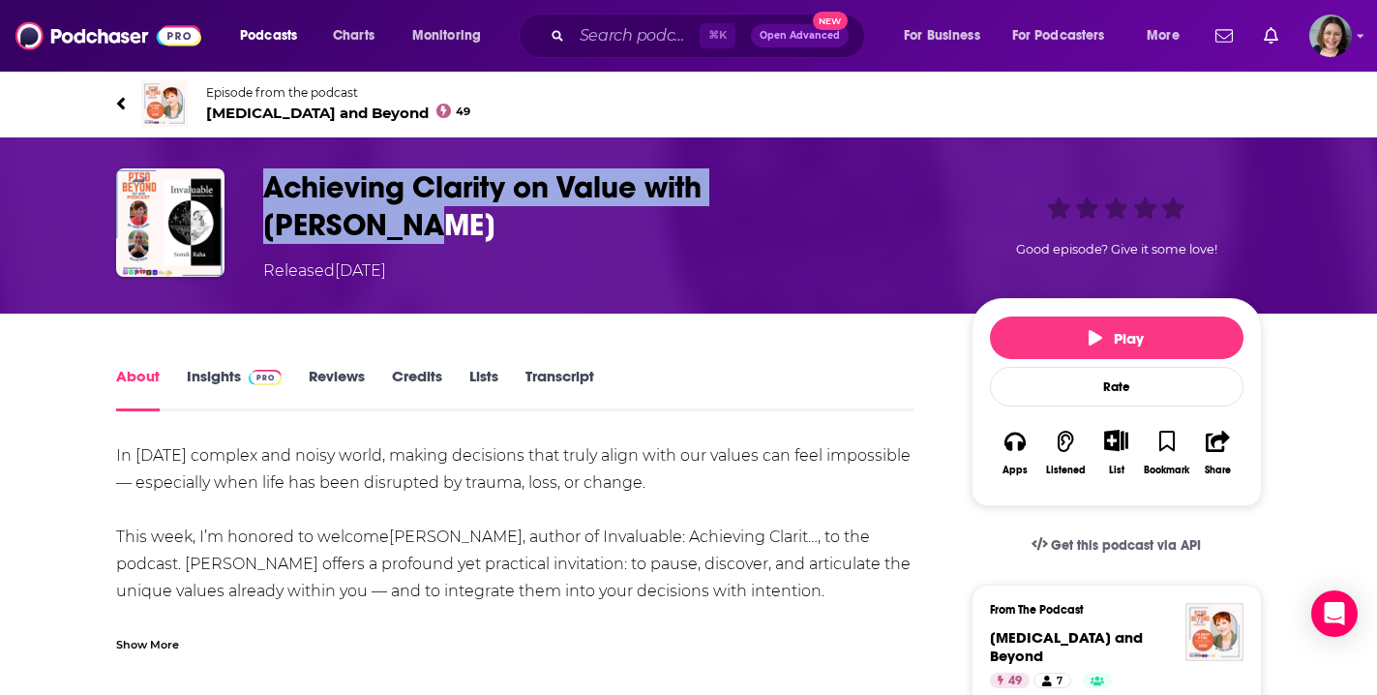
drag, startPoint x: 270, startPoint y: 184, endPoint x: 871, endPoint y: 189, distance: 600.9
click at [871, 189] on h1 "Achieving Clarity on Value with [PERSON_NAME]" at bounding box center [601, 205] width 677 height 75
copy h1 "Achieving Clarity on Value with [PERSON_NAME]"
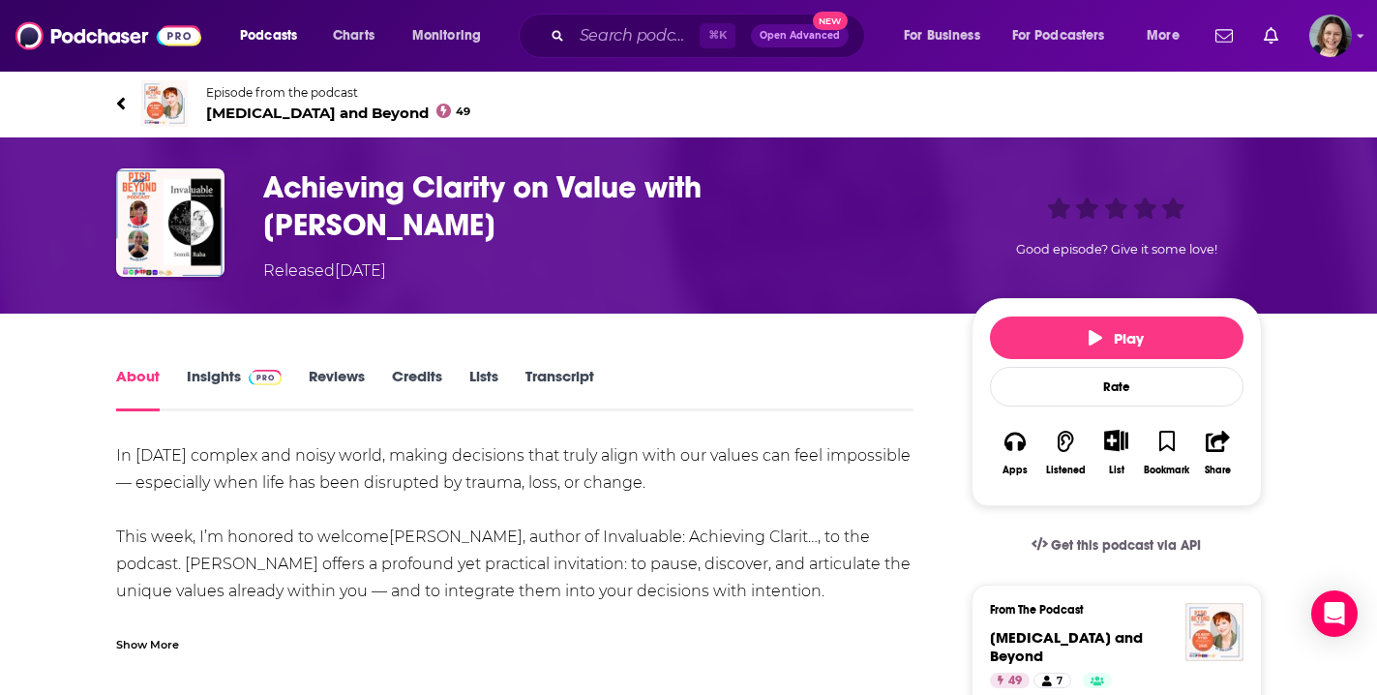
click at [170, 642] on div "Show More" at bounding box center [147, 643] width 63 height 18
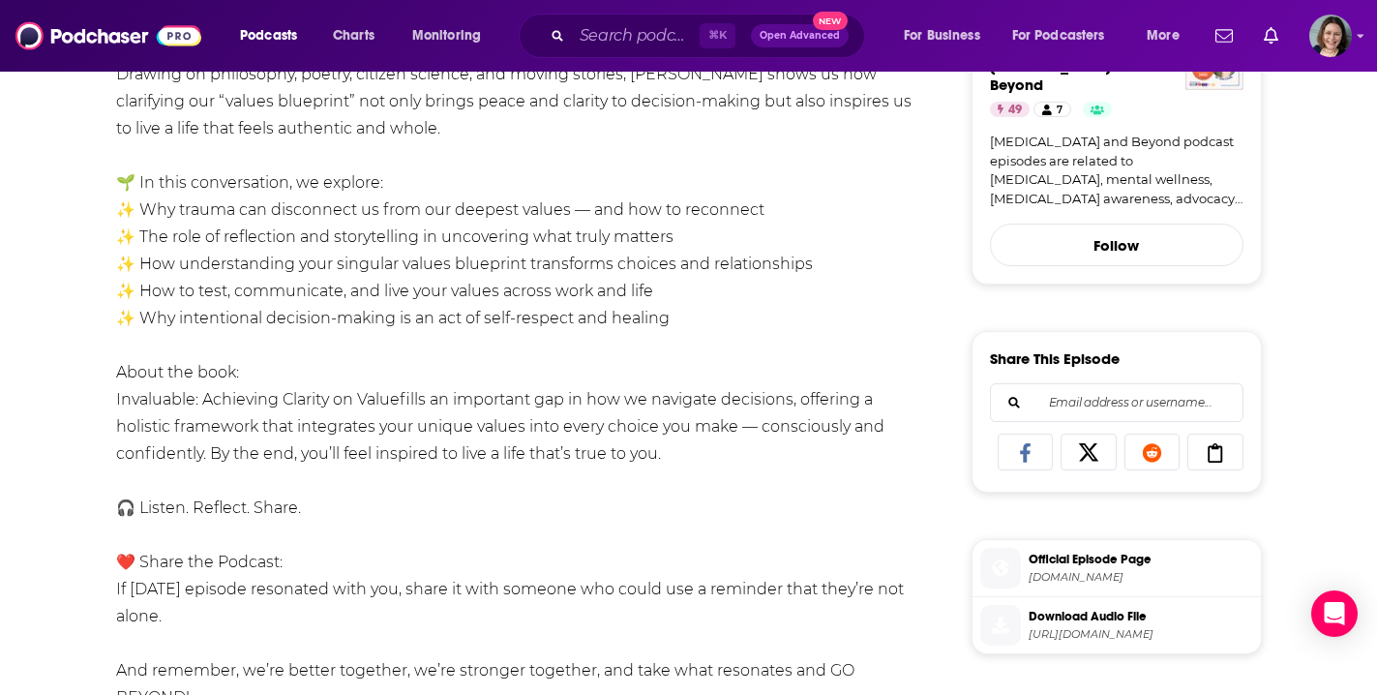
scroll to position [582, 0]
